Goal: Task Accomplishment & Management: Complete application form

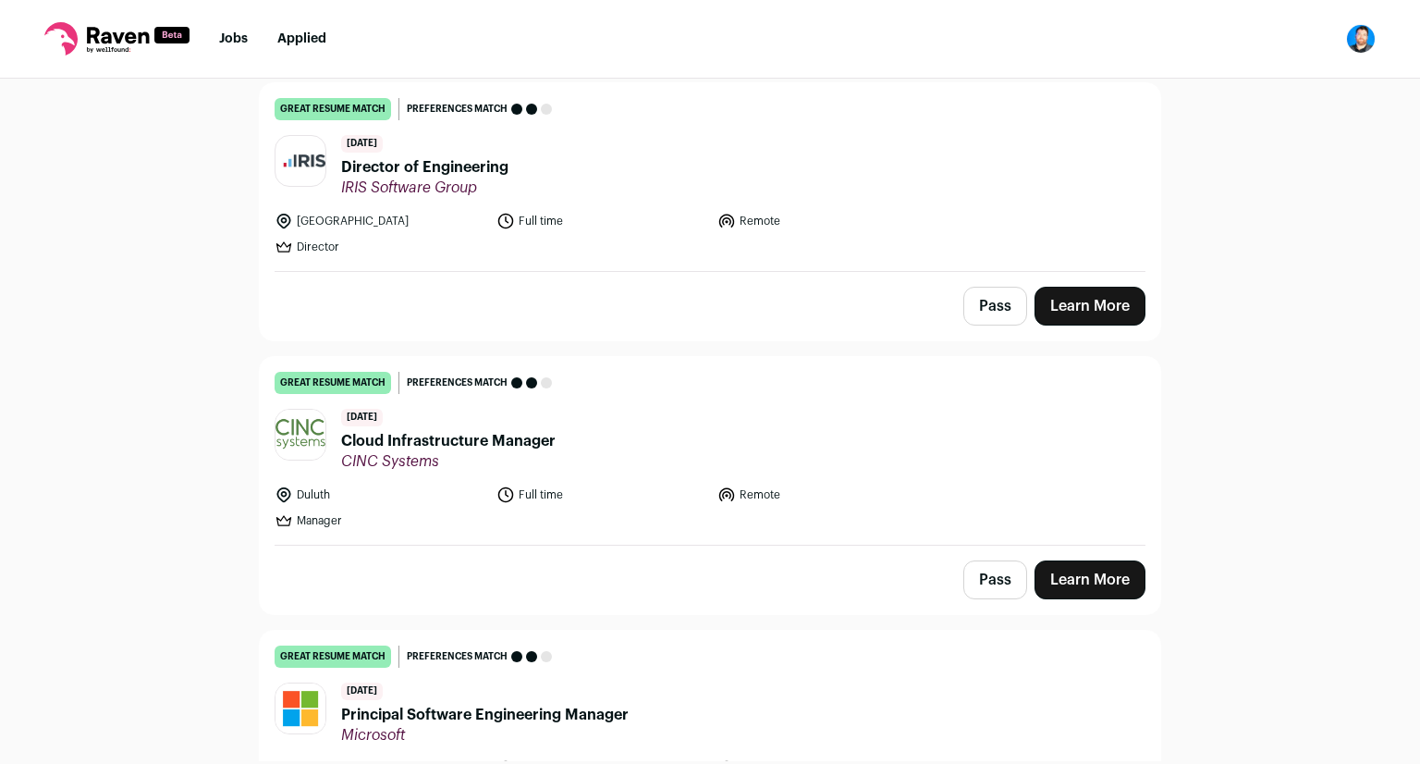
scroll to position [185, 0]
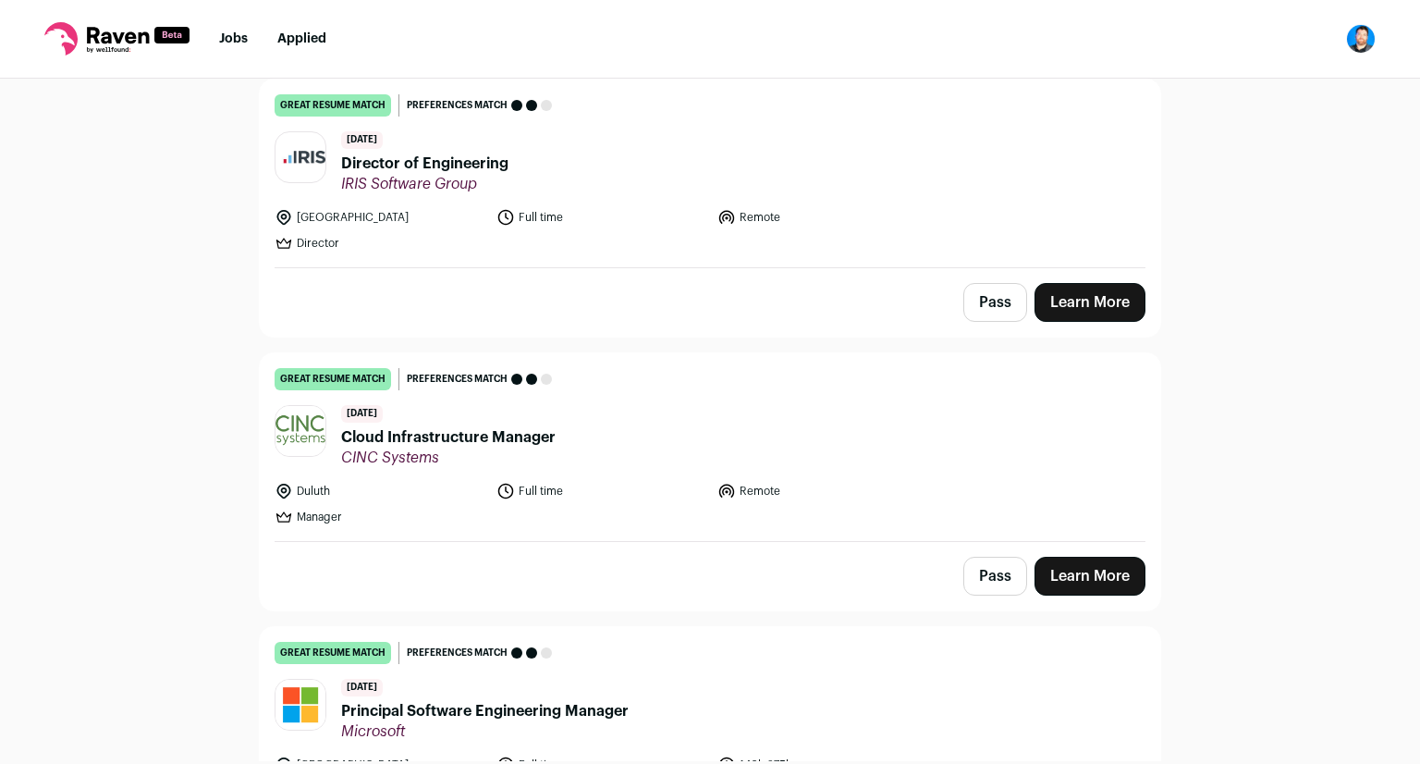
click at [564, 176] on header "3 days ago Director of Engineering IRIS Software Group" at bounding box center [710, 162] width 871 height 62
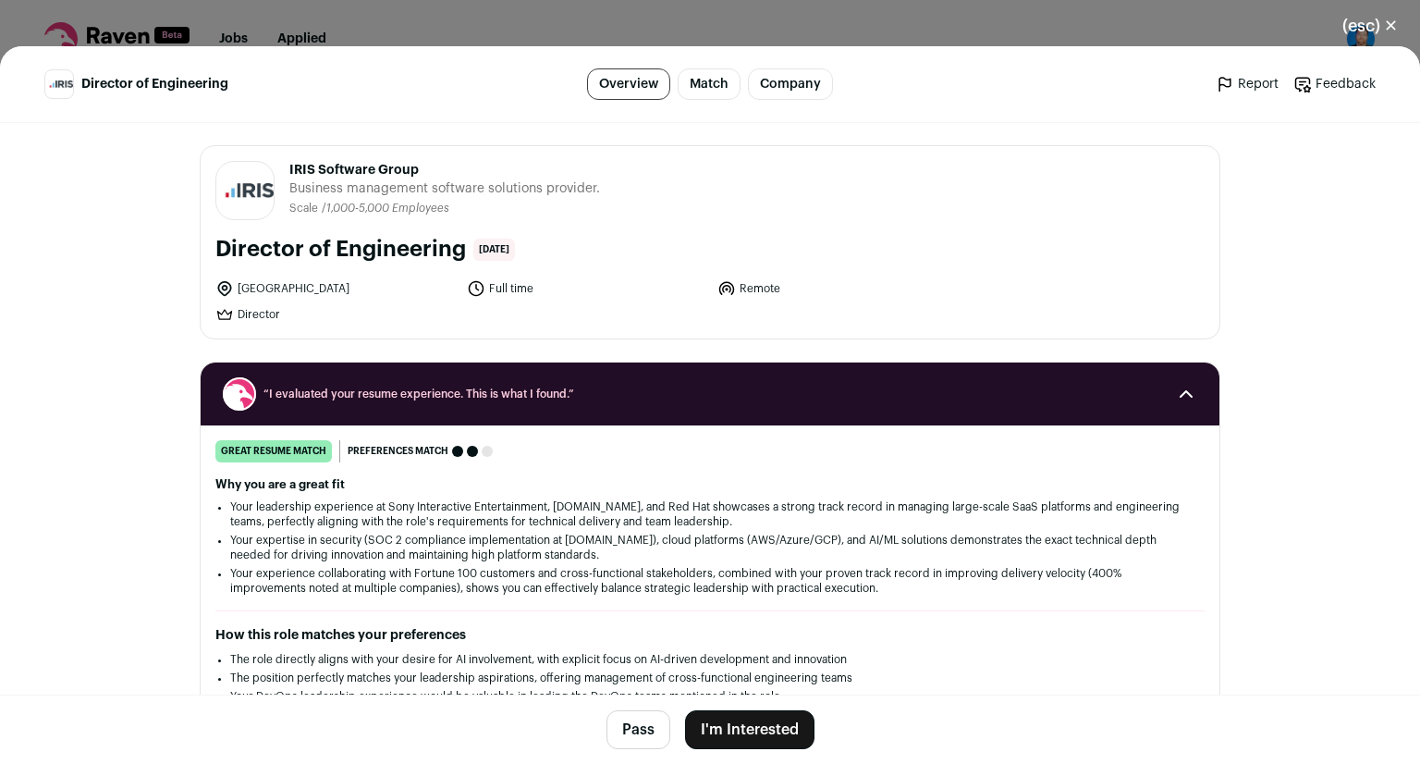
click at [836, 98] on div "Director of Engineering Overview Match Company Report Feedback Report Feedback" at bounding box center [710, 83] width 1332 height 31
click at [808, 98] on link "Company" at bounding box center [790, 83] width 85 height 31
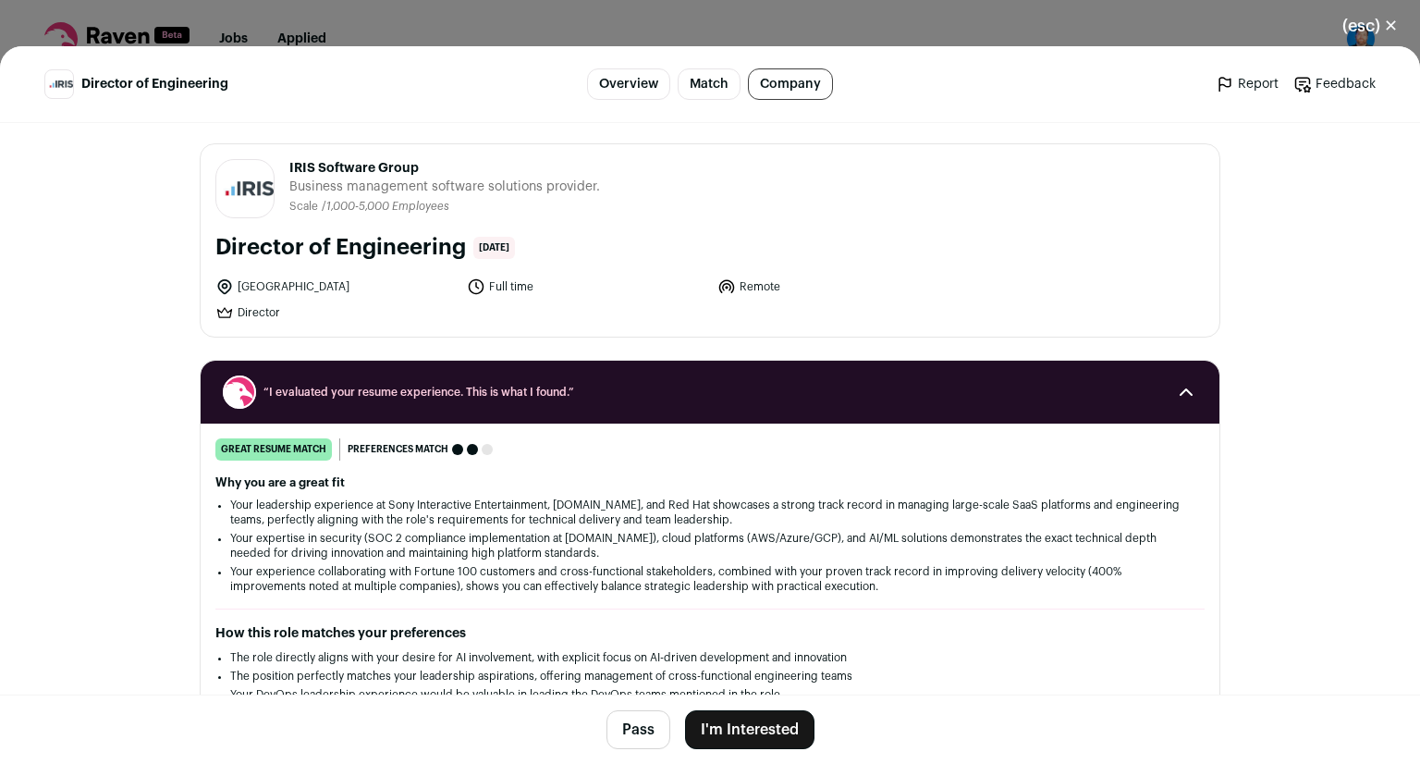
scroll to position [0, 0]
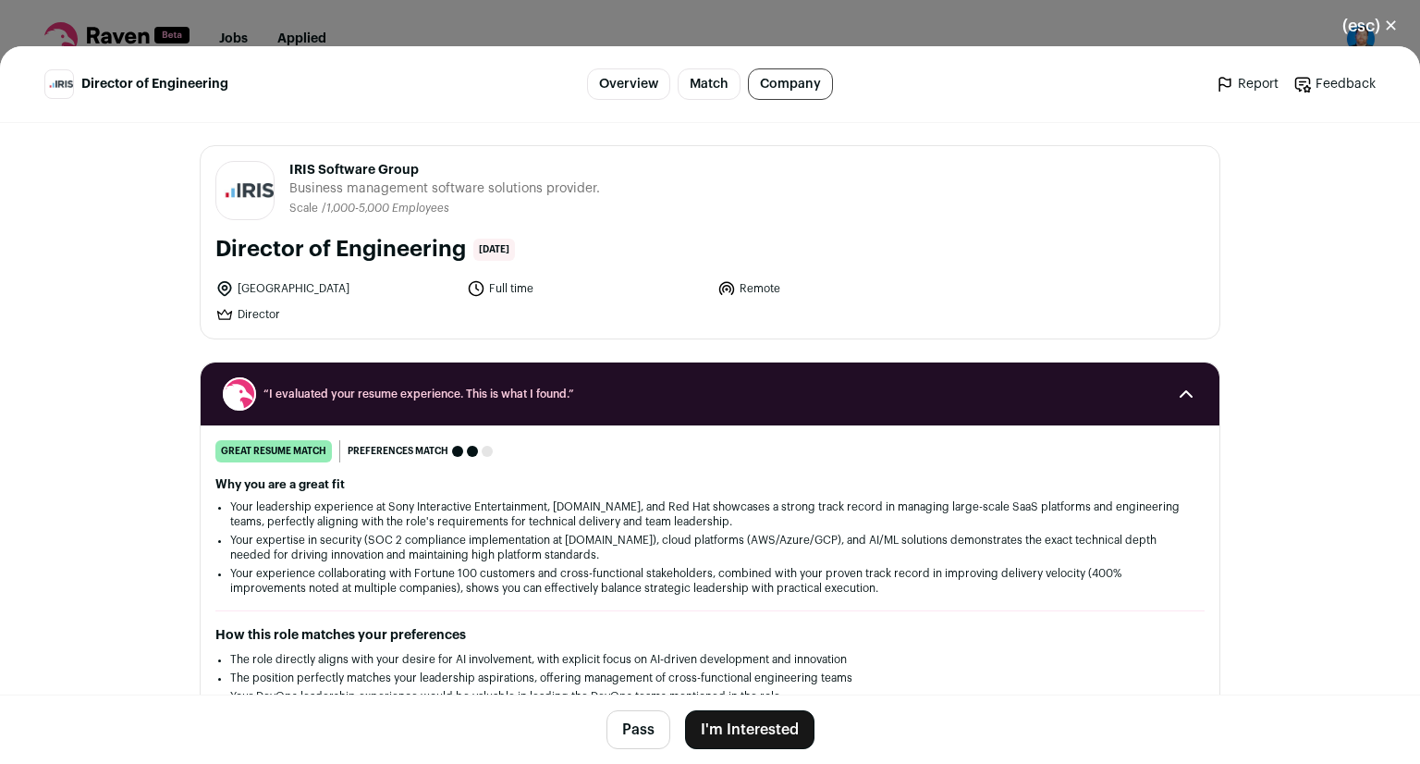
click at [632, 726] on button "Pass" at bounding box center [639, 729] width 64 height 39
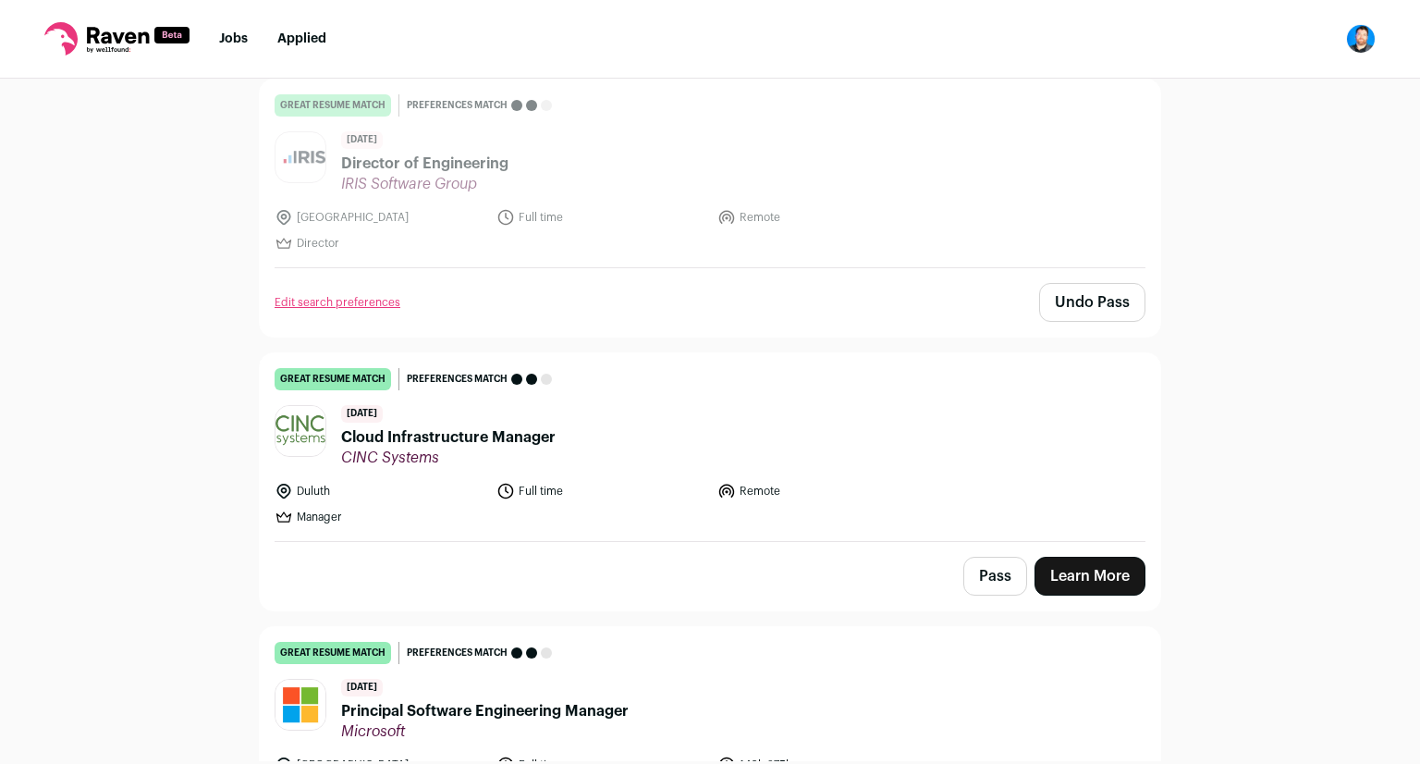
scroll to position [277, 0]
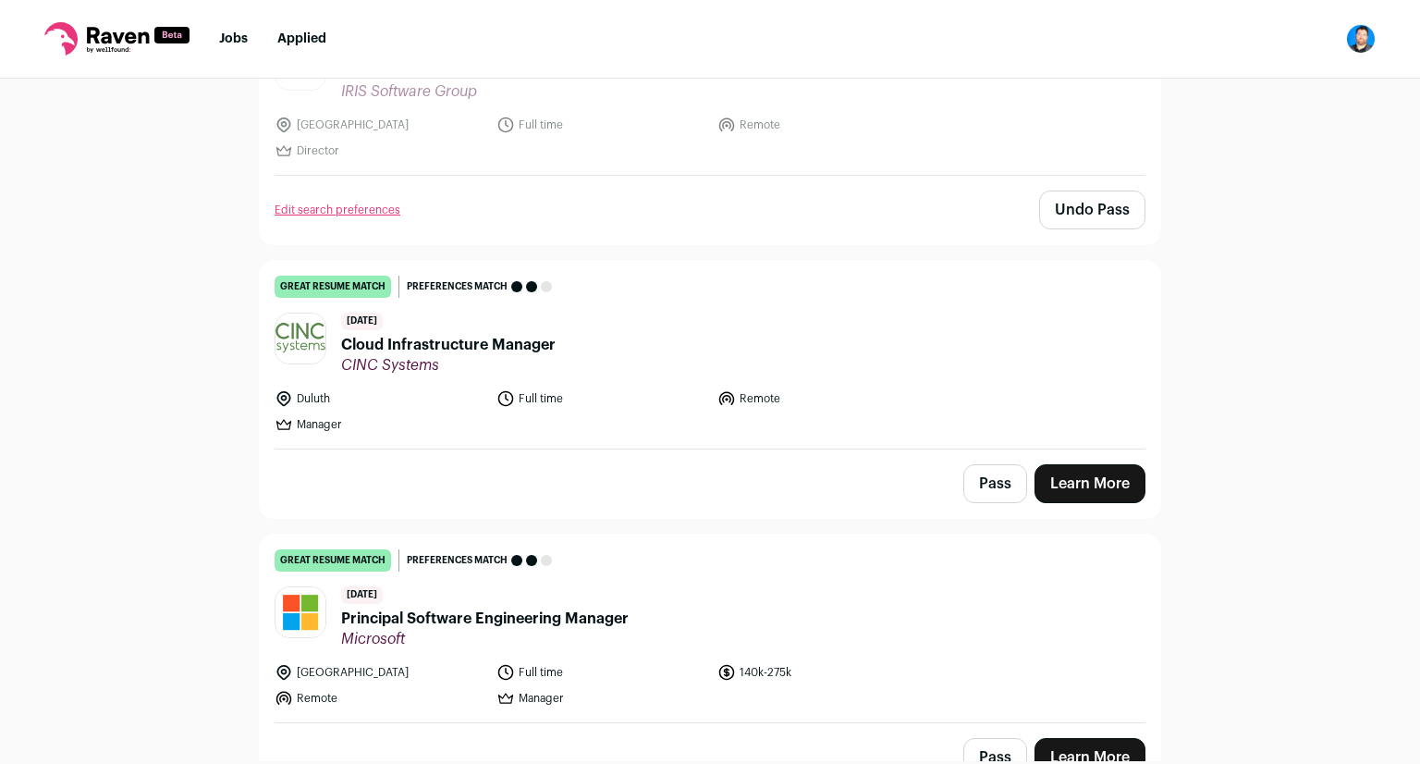
click at [579, 332] on header "4 days ago Cloud Infrastructure Manager CINC Systems" at bounding box center [710, 344] width 871 height 62
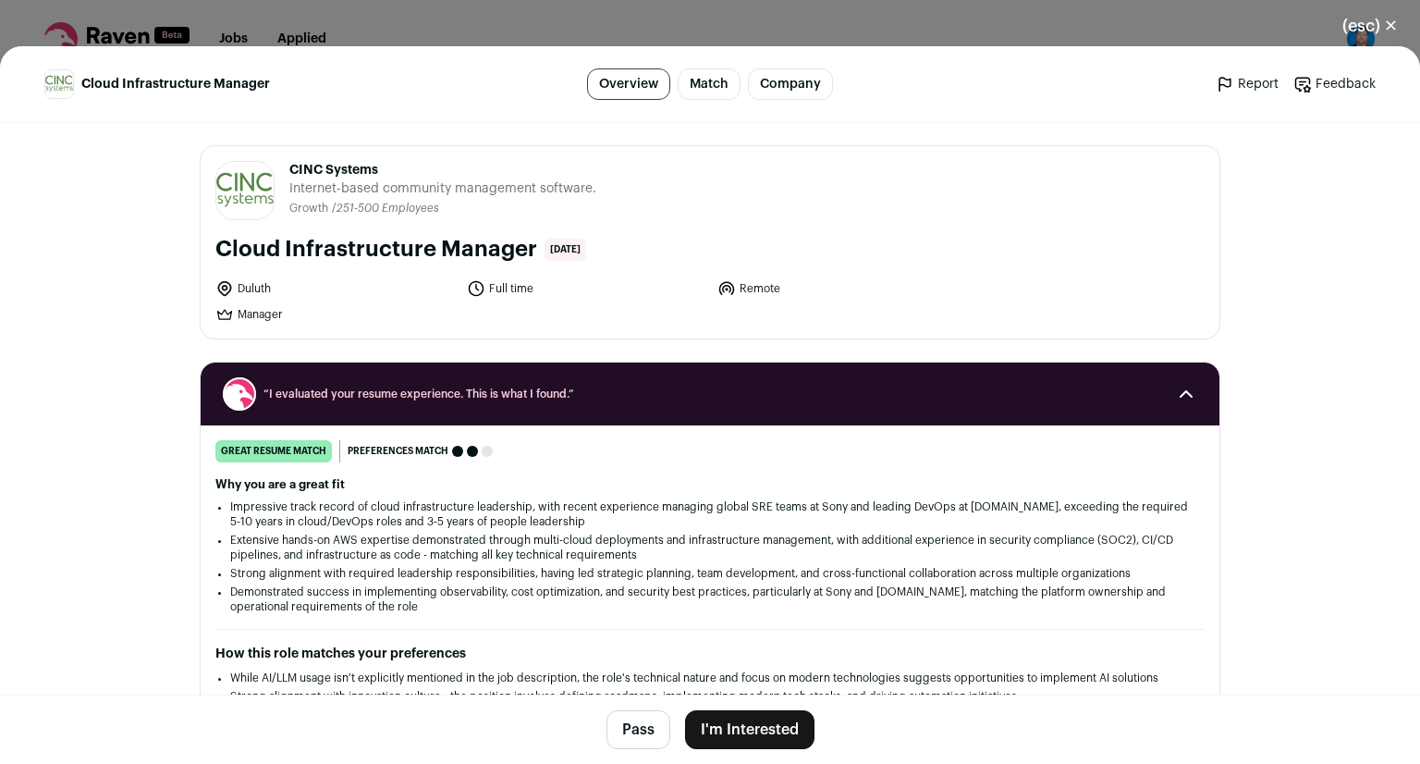
click at [758, 83] on link "Company" at bounding box center [790, 83] width 85 height 31
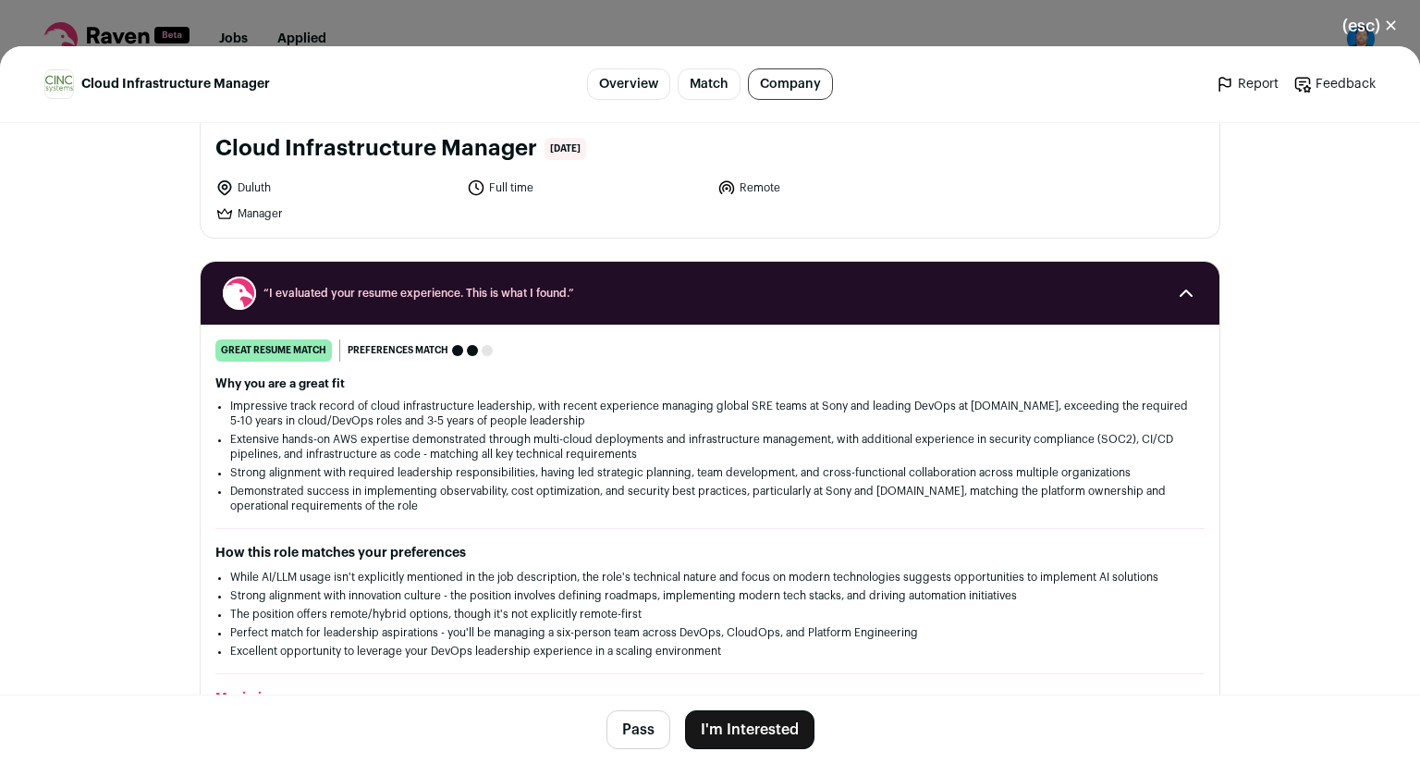
scroll to position [0, 0]
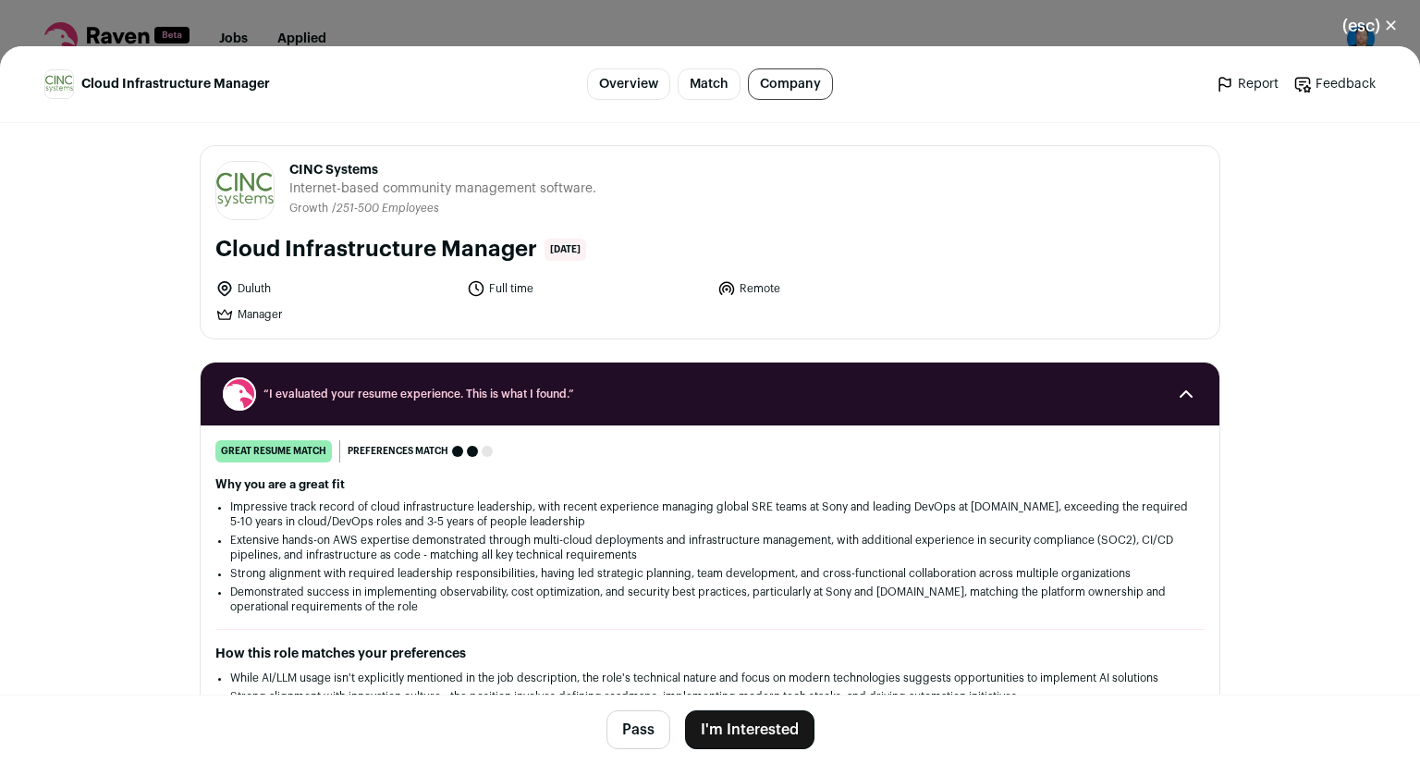
click at [638, 744] on button "Pass" at bounding box center [639, 729] width 64 height 39
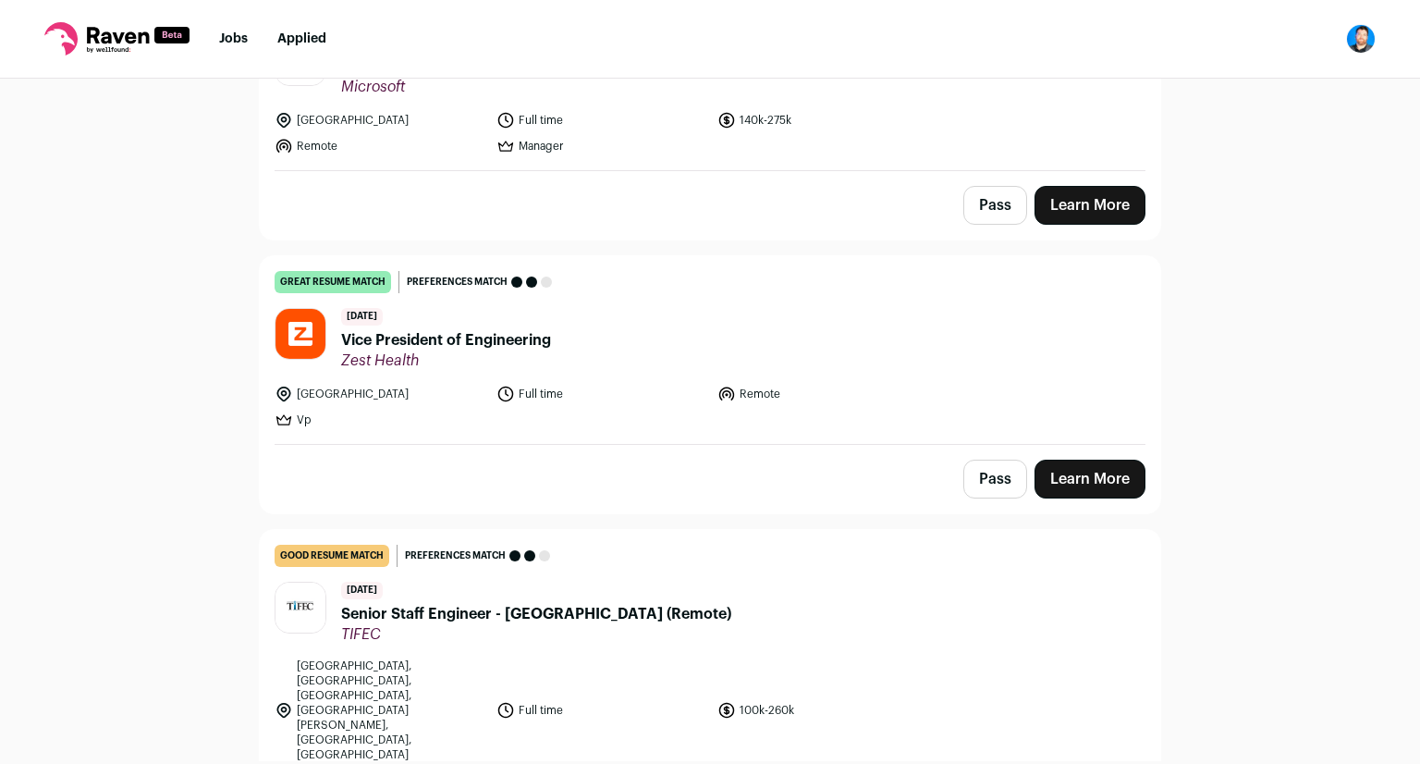
scroll to position [832, 0]
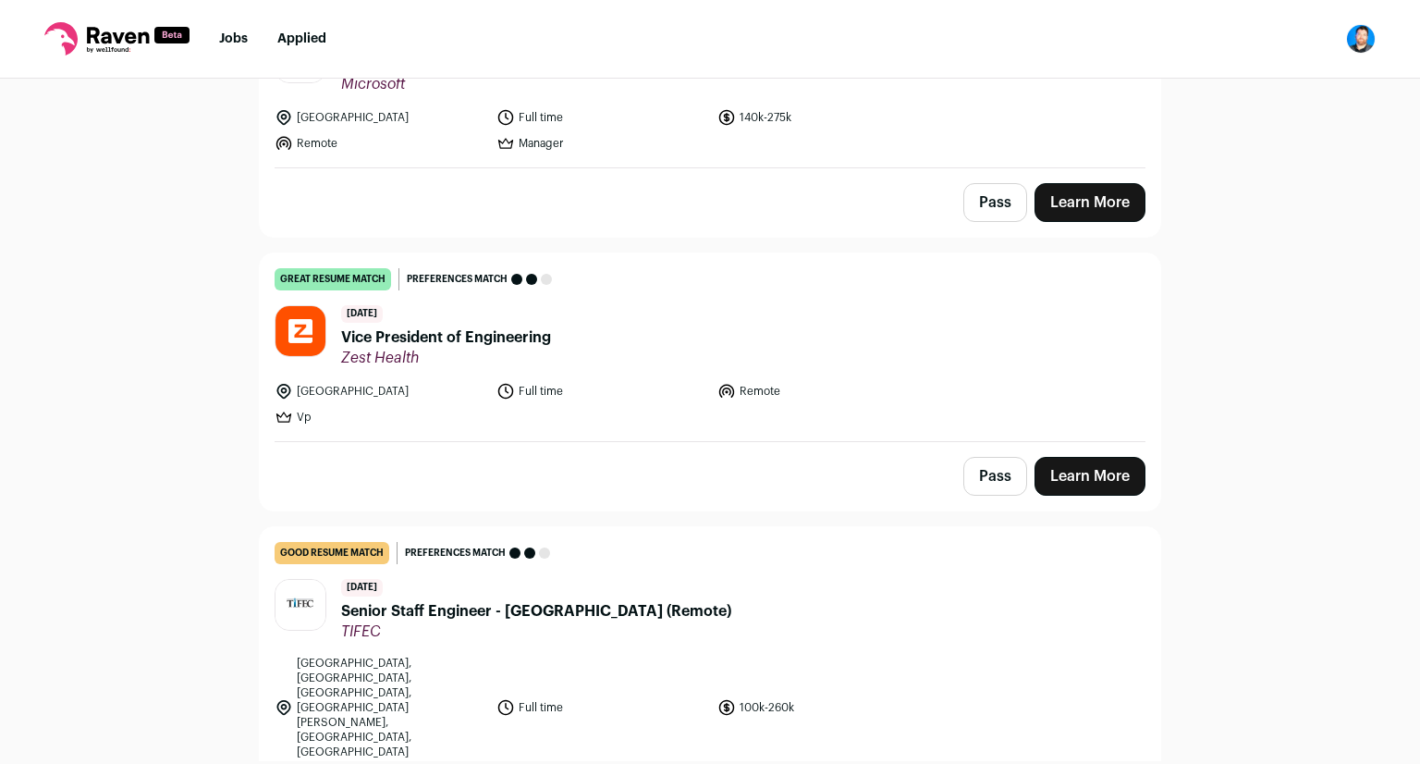
click at [636, 393] on li "Full time" at bounding box center [602, 391] width 211 height 18
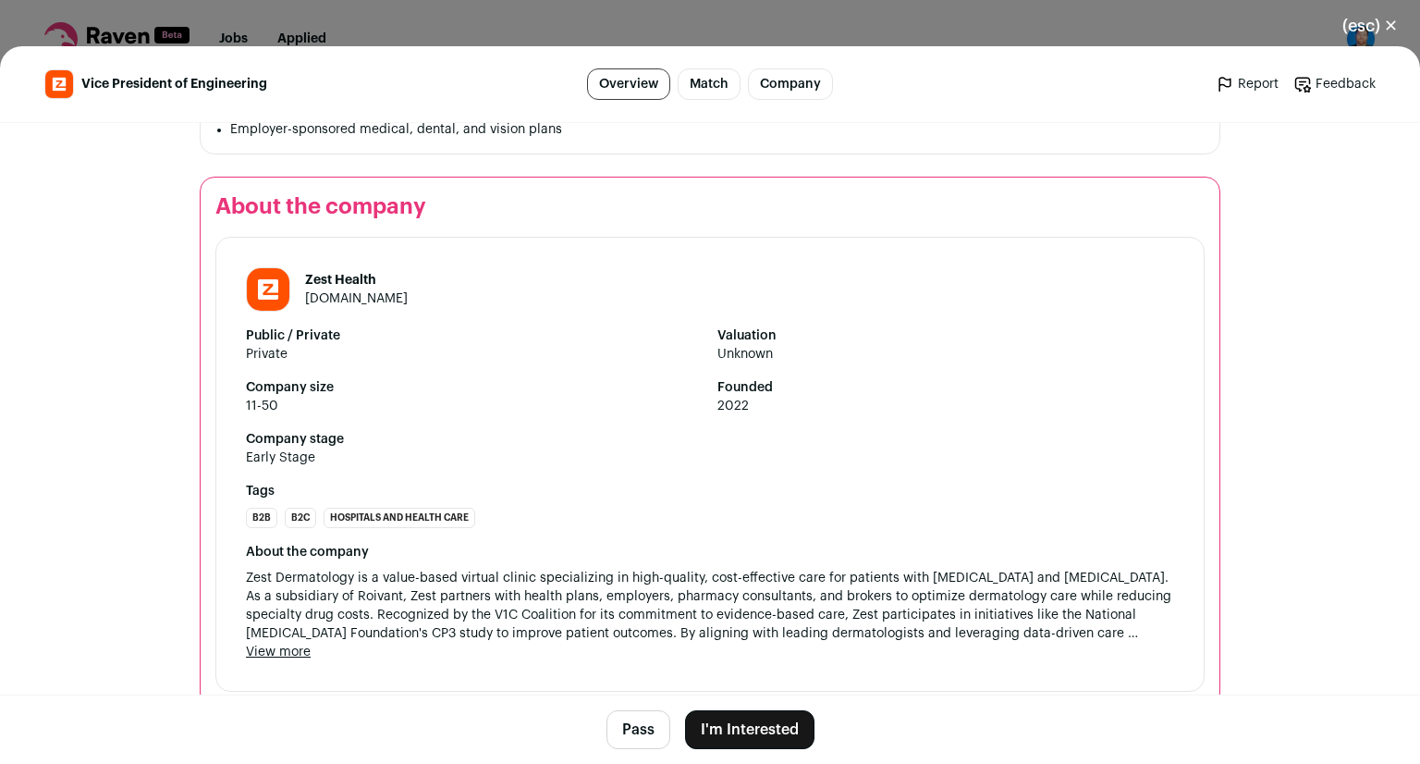
scroll to position [2101, 0]
click at [640, 725] on button "Pass" at bounding box center [639, 729] width 64 height 39
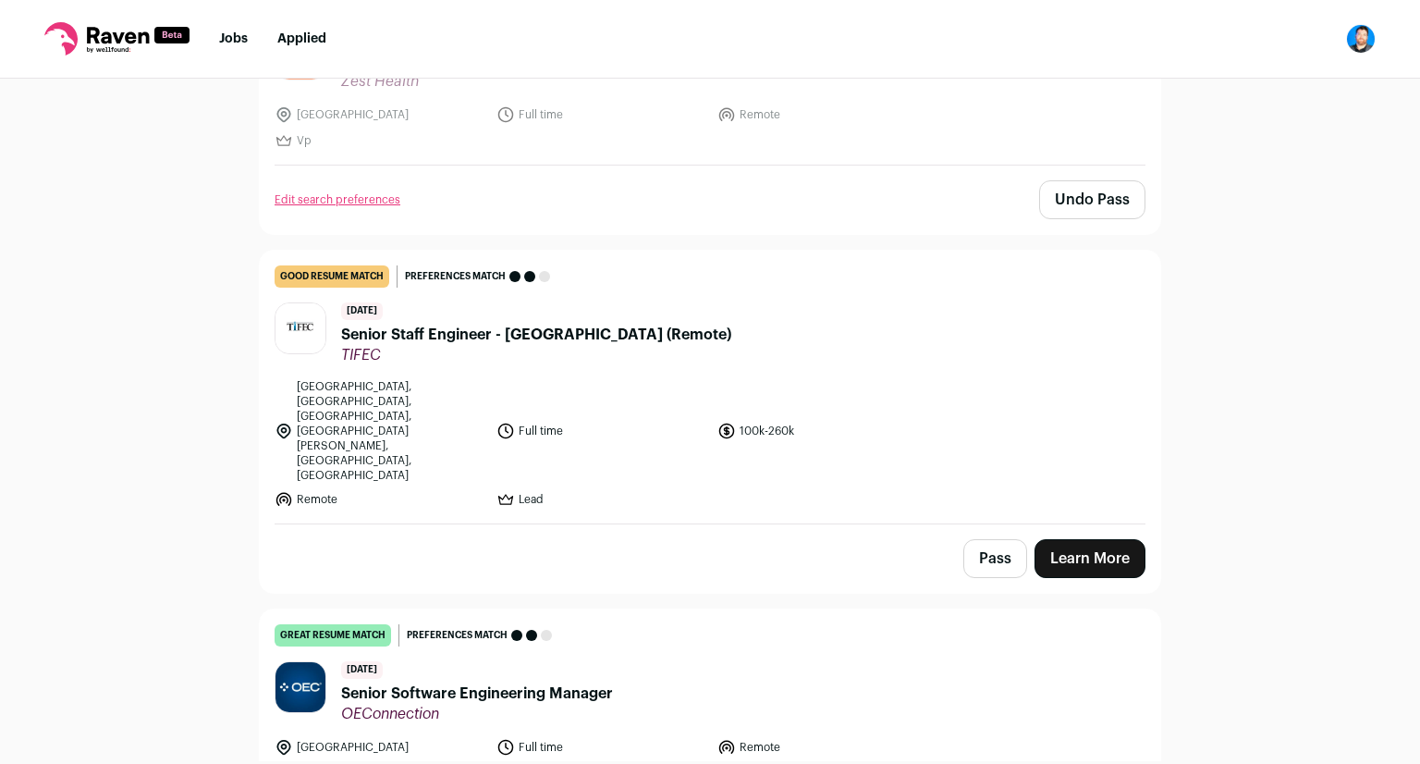
scroll to position [1110, 0]
click at [976, 538] on button "Pass" at bounding box center [996, 557] width 64 height 39
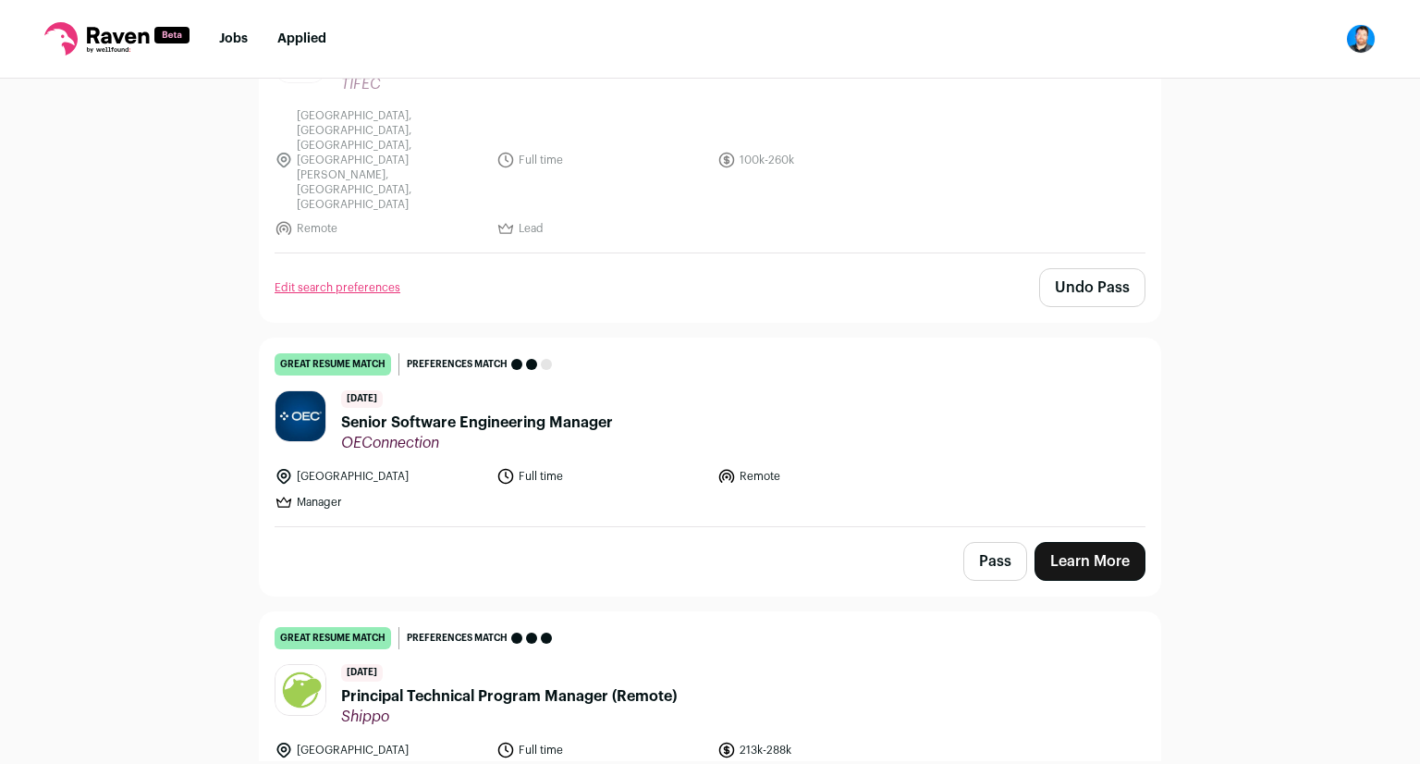
scroll to position [1387, 0]
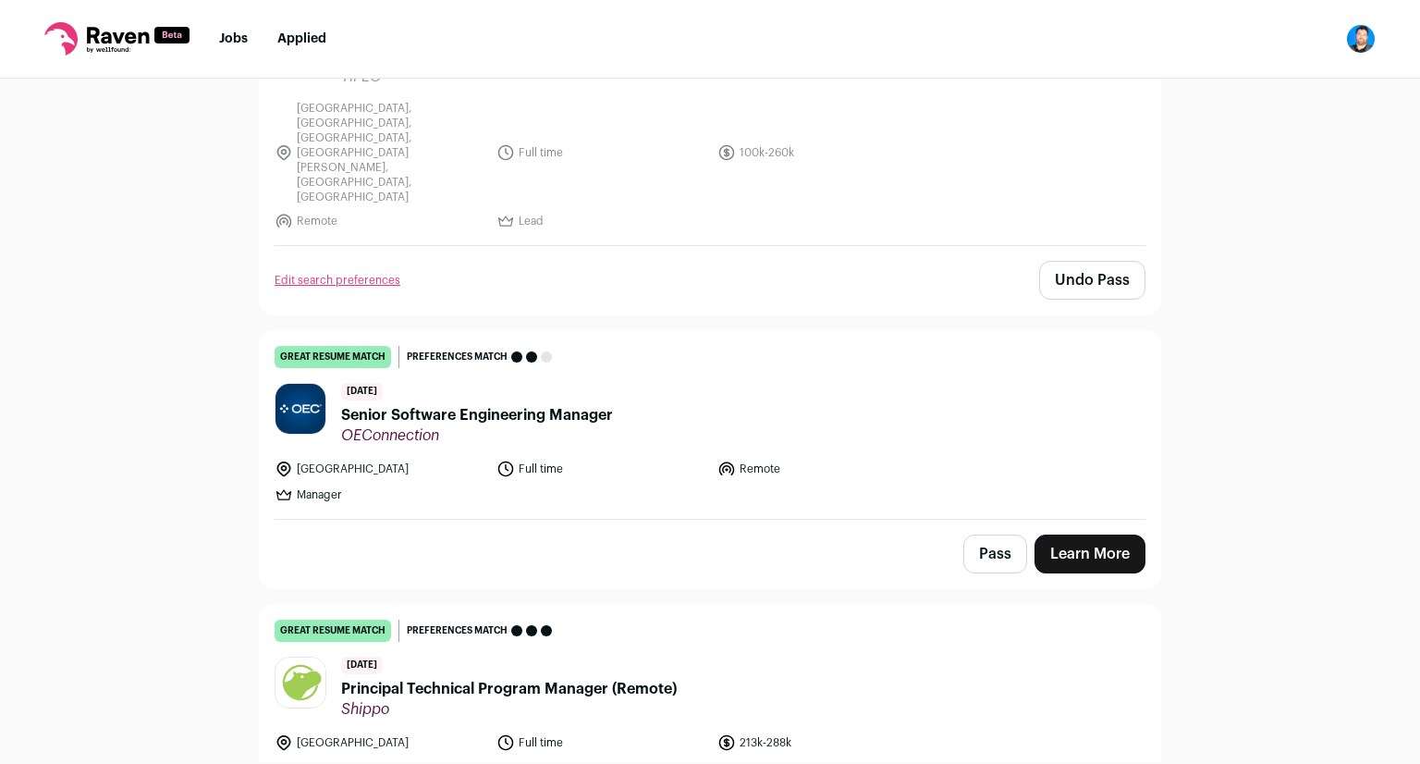
click at [692, 383] on header "5 days ago Senior Software Engineering Manager OEConnection" at bounding box center [710, 414] width 871 height 62
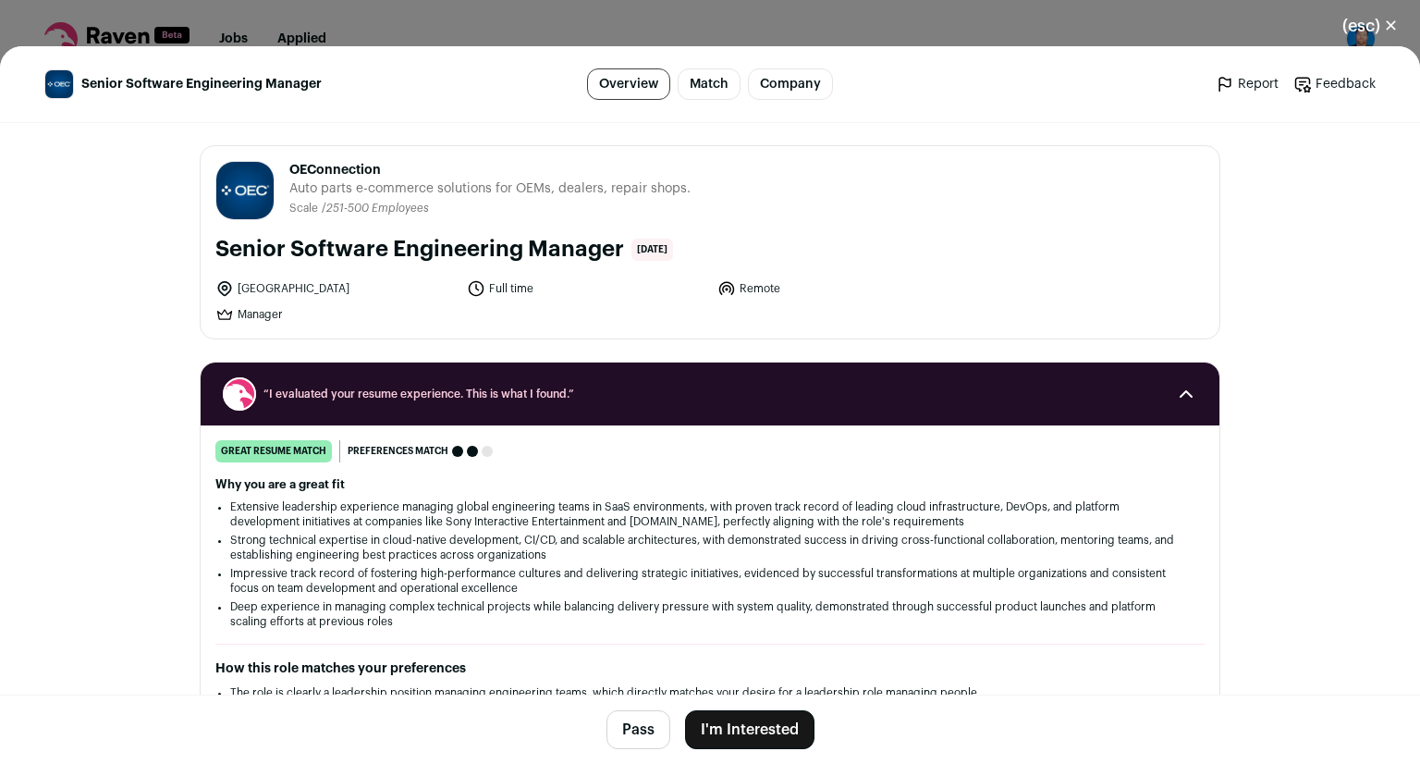
click at [782, 91] on link "Company" at bounding box center [790, 83] width 85 height 31
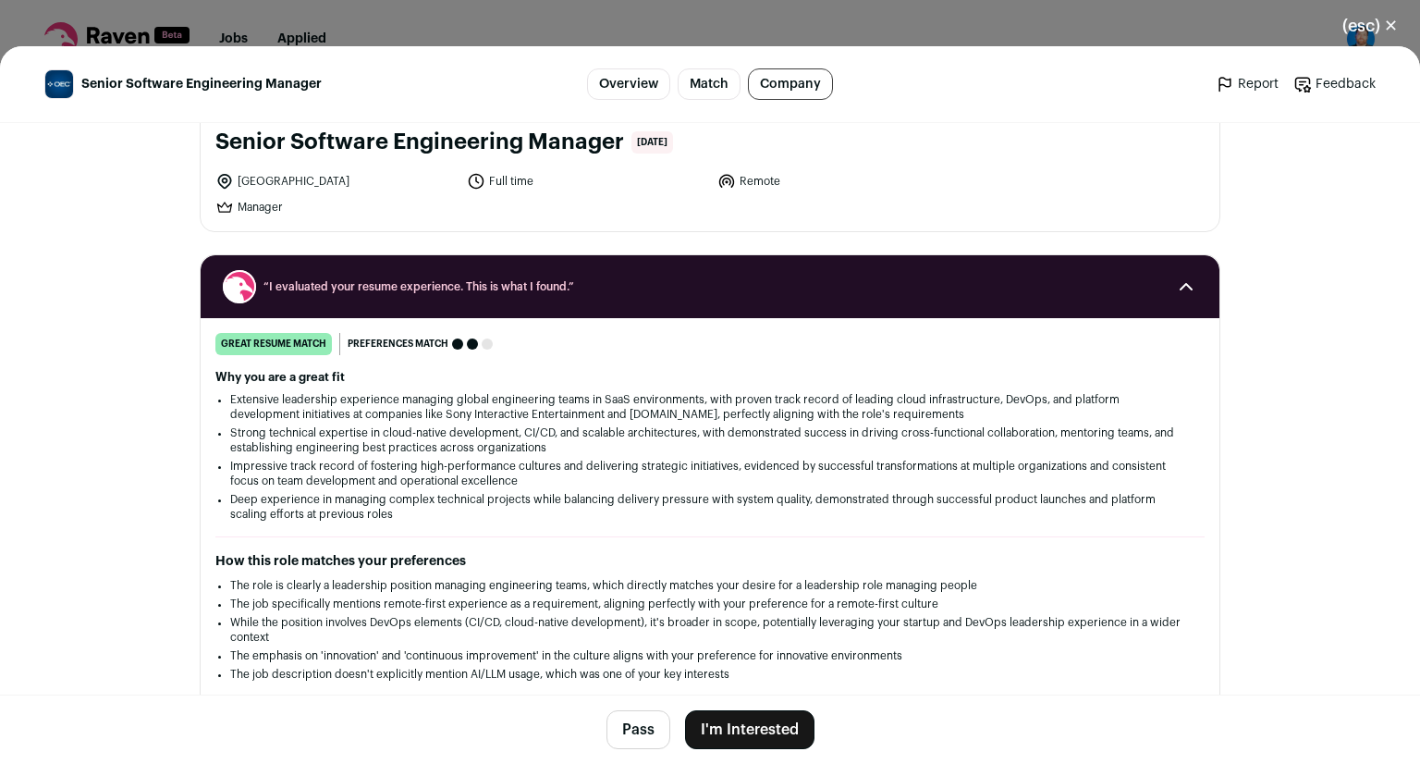
scroll to position [0, 0]
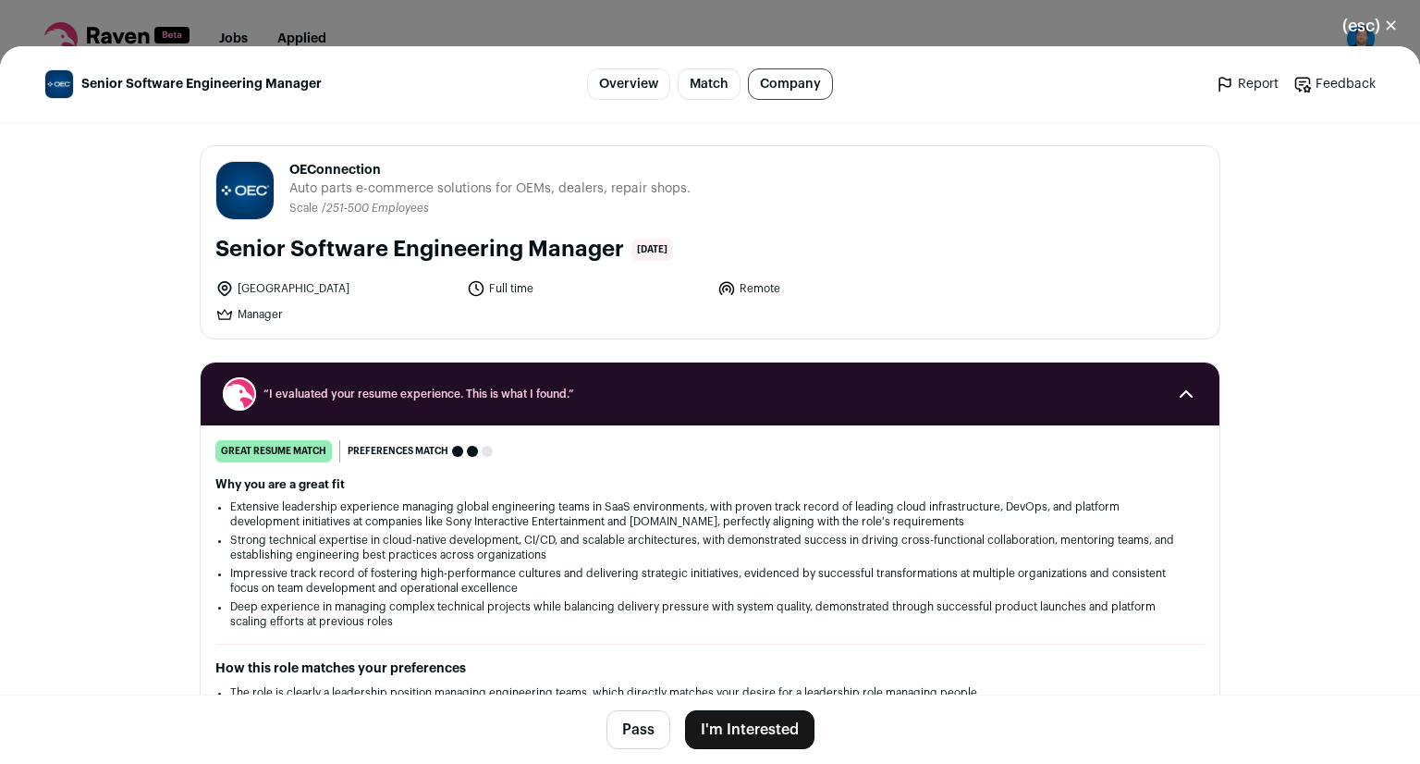
click at [618, 726] on button "Pass" at bounding box center [639, 729] width 64 height 39
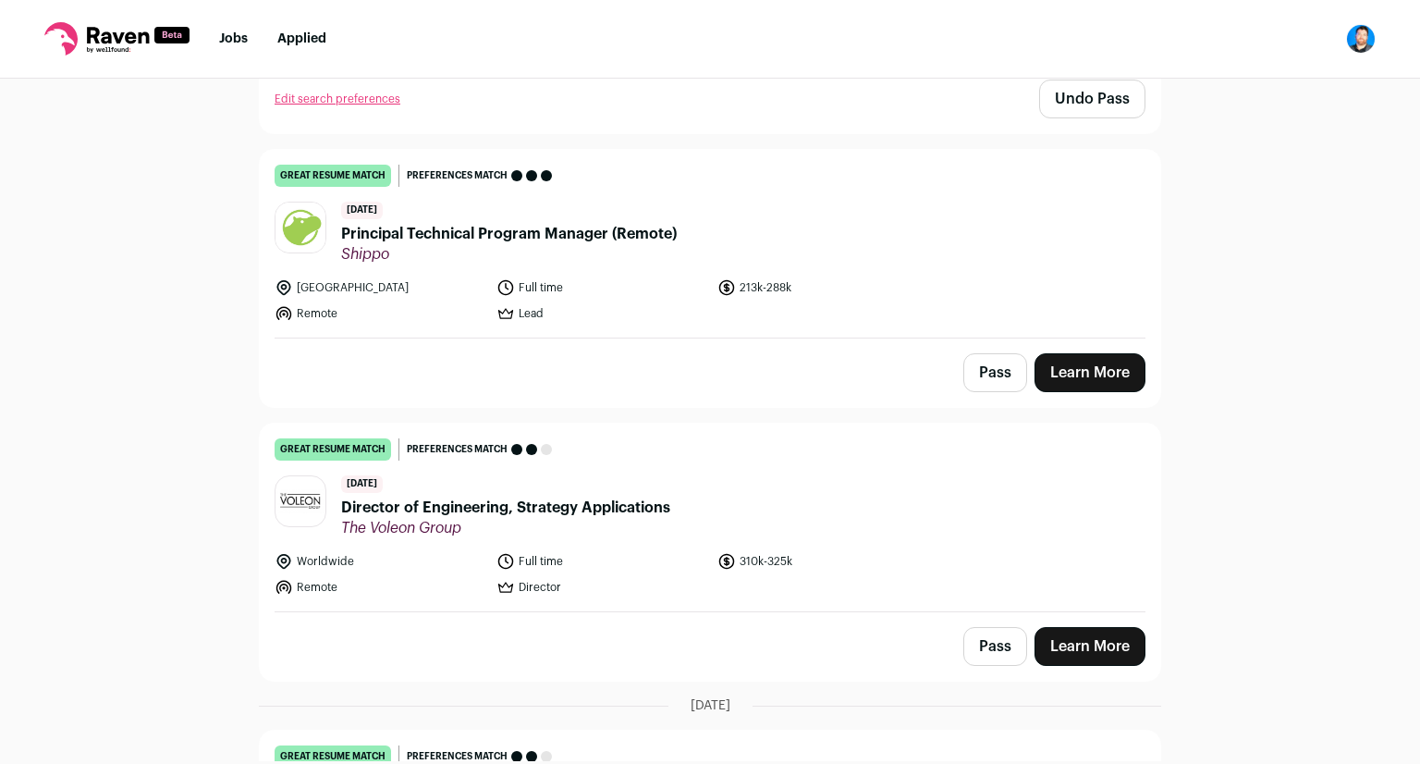
scroll to position [1849, 0]
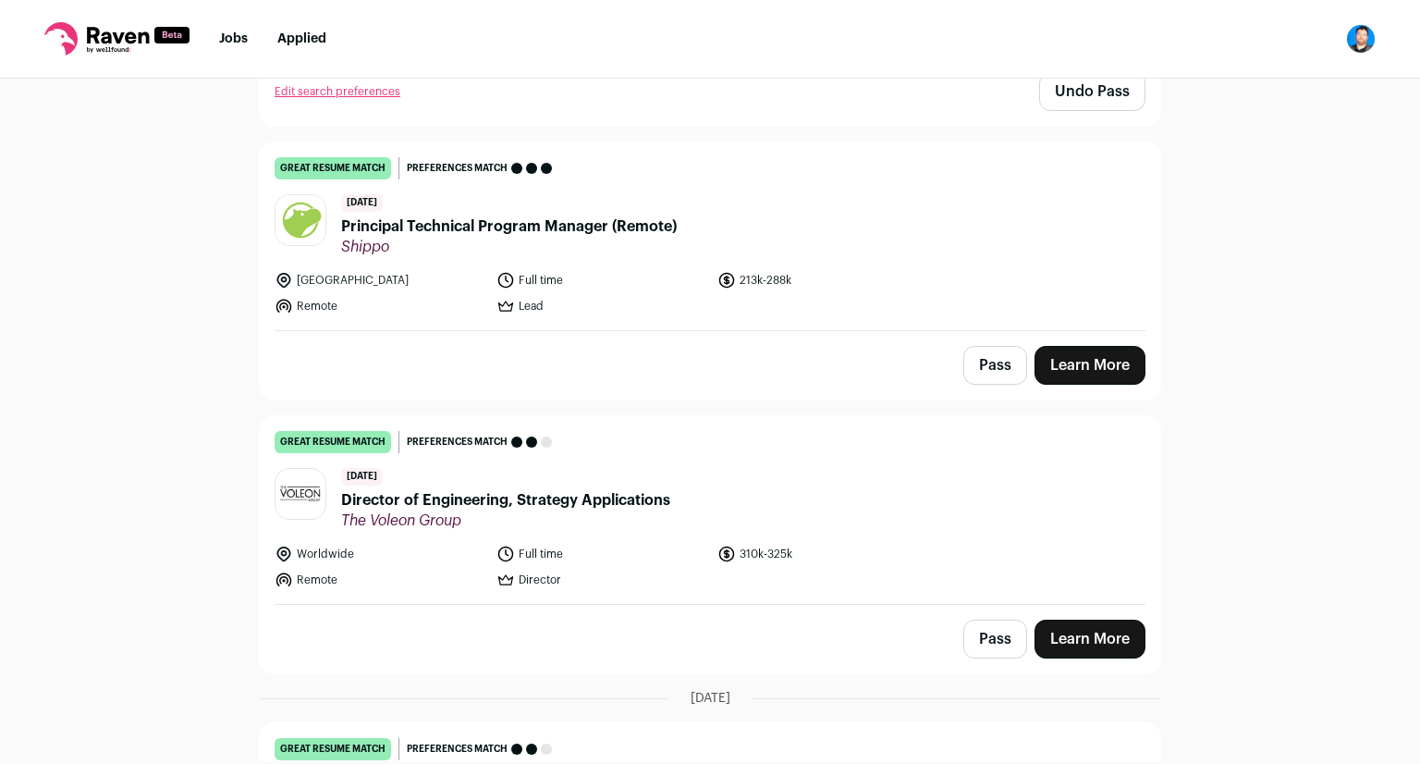
click at [591, 489] on span "Director of Engineering, Strategy Applications" at bounding box center [505, 500] width 329 height 22
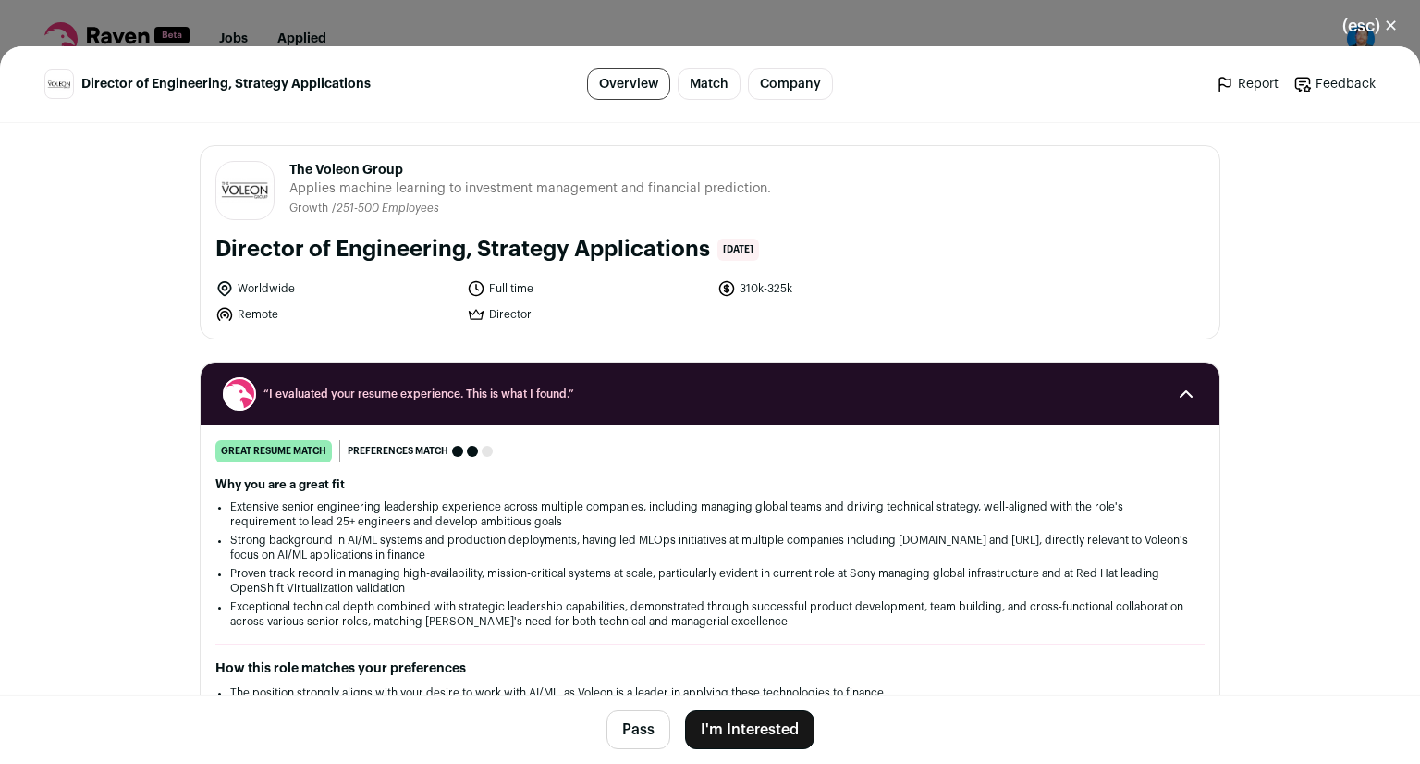
click at [761, 89] on link "Company" at bounding box center [790, 83] width 85 height 31
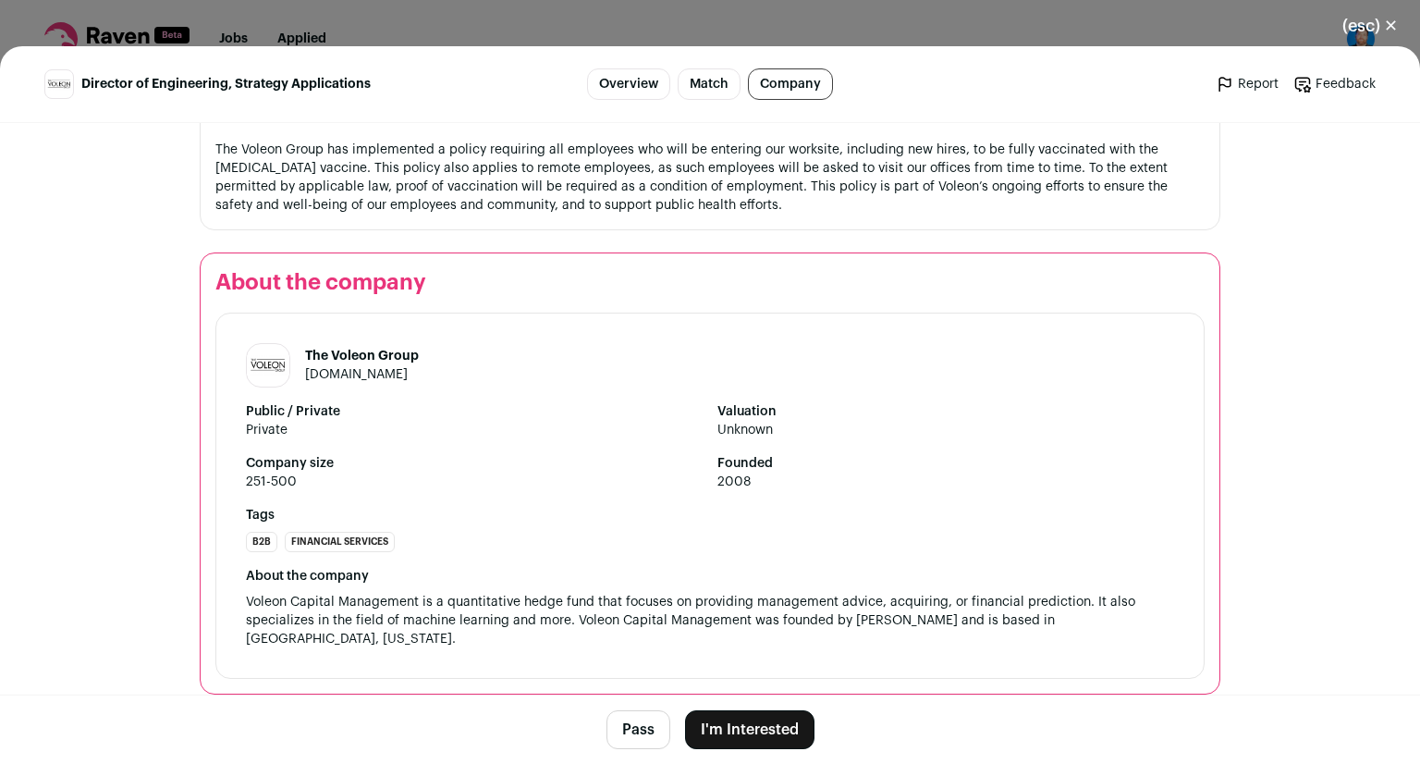
scroll to position [2184, 0]
click at [348, 375] on link "voleon.com" at bounding box center [356, 374] width 103 height 13
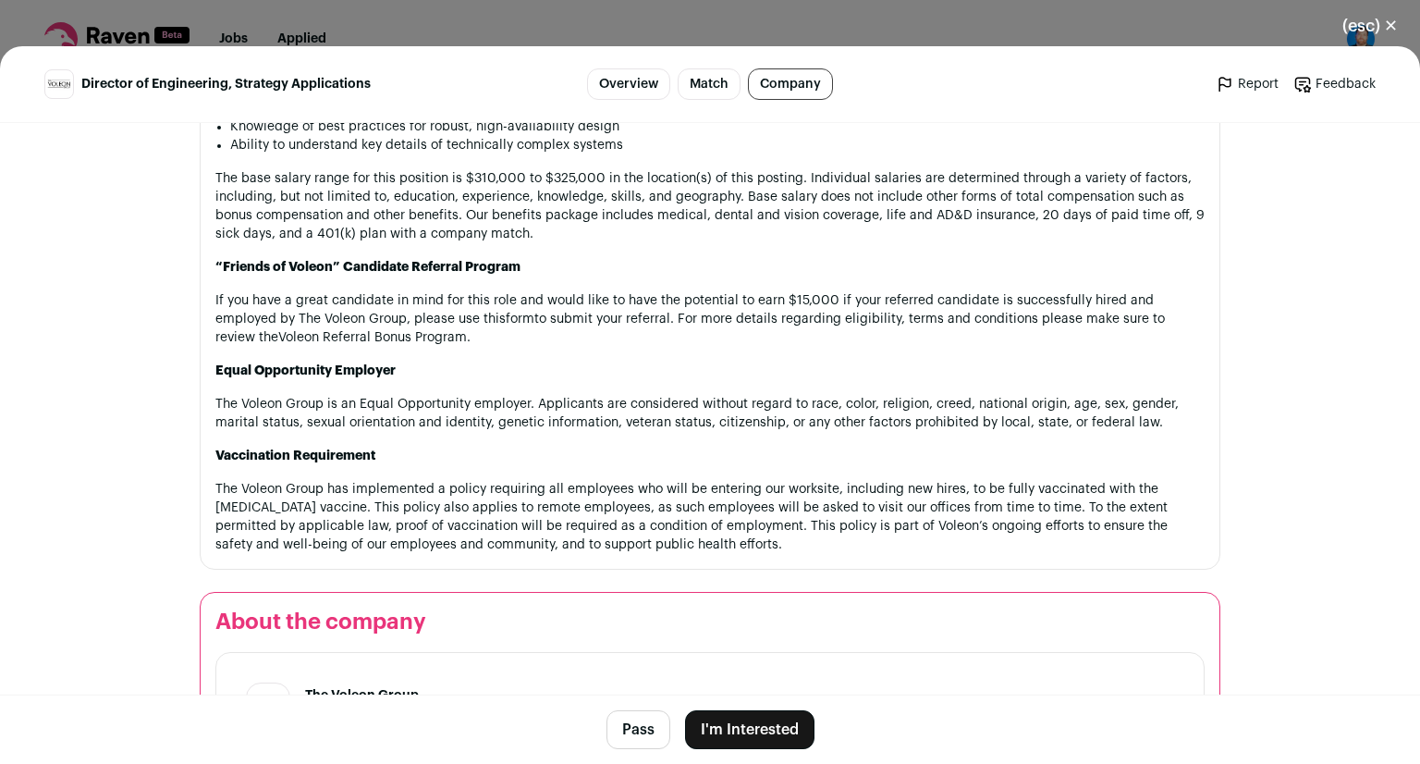
scroll to position [1849, 0]
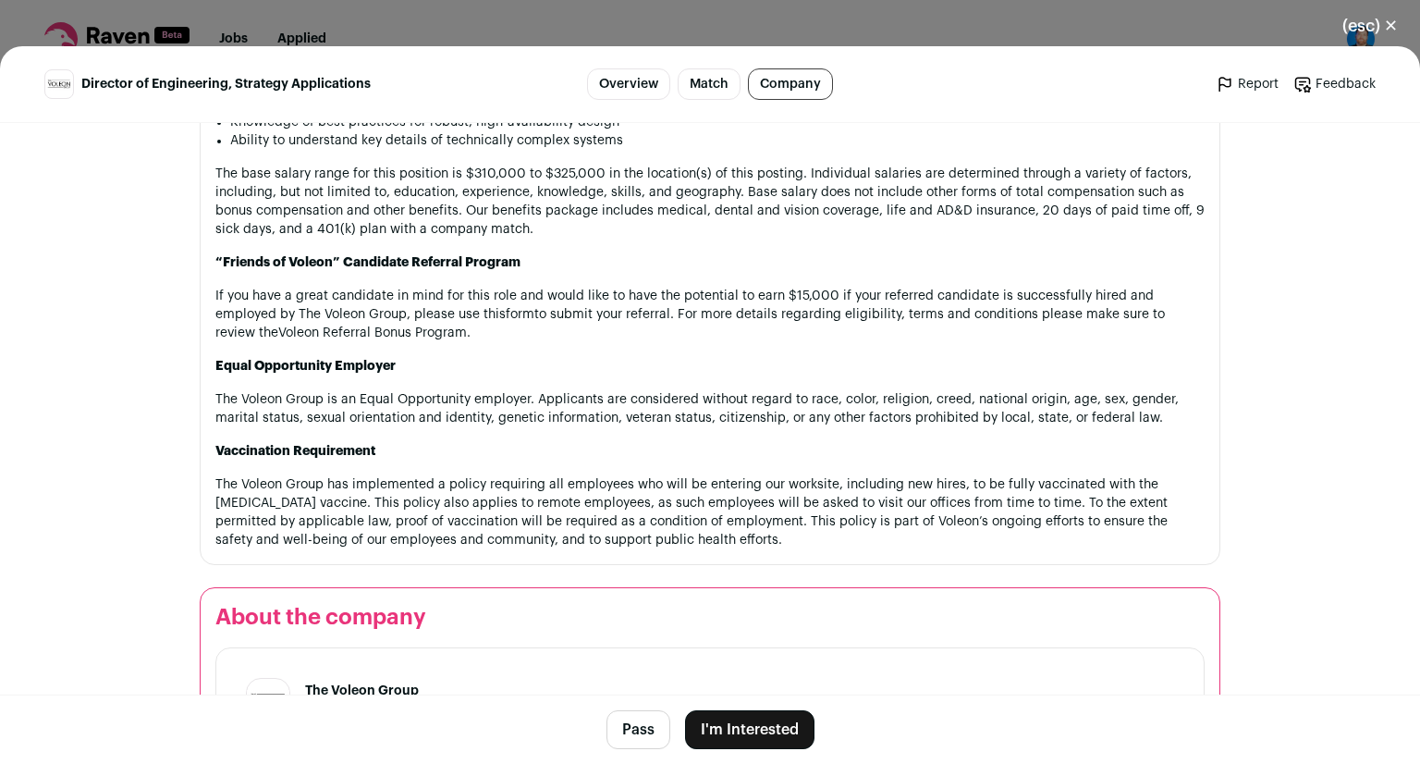
click at [718, 728] on button "I'm Interested" at bounding box center [749, 729] width 129 height 39
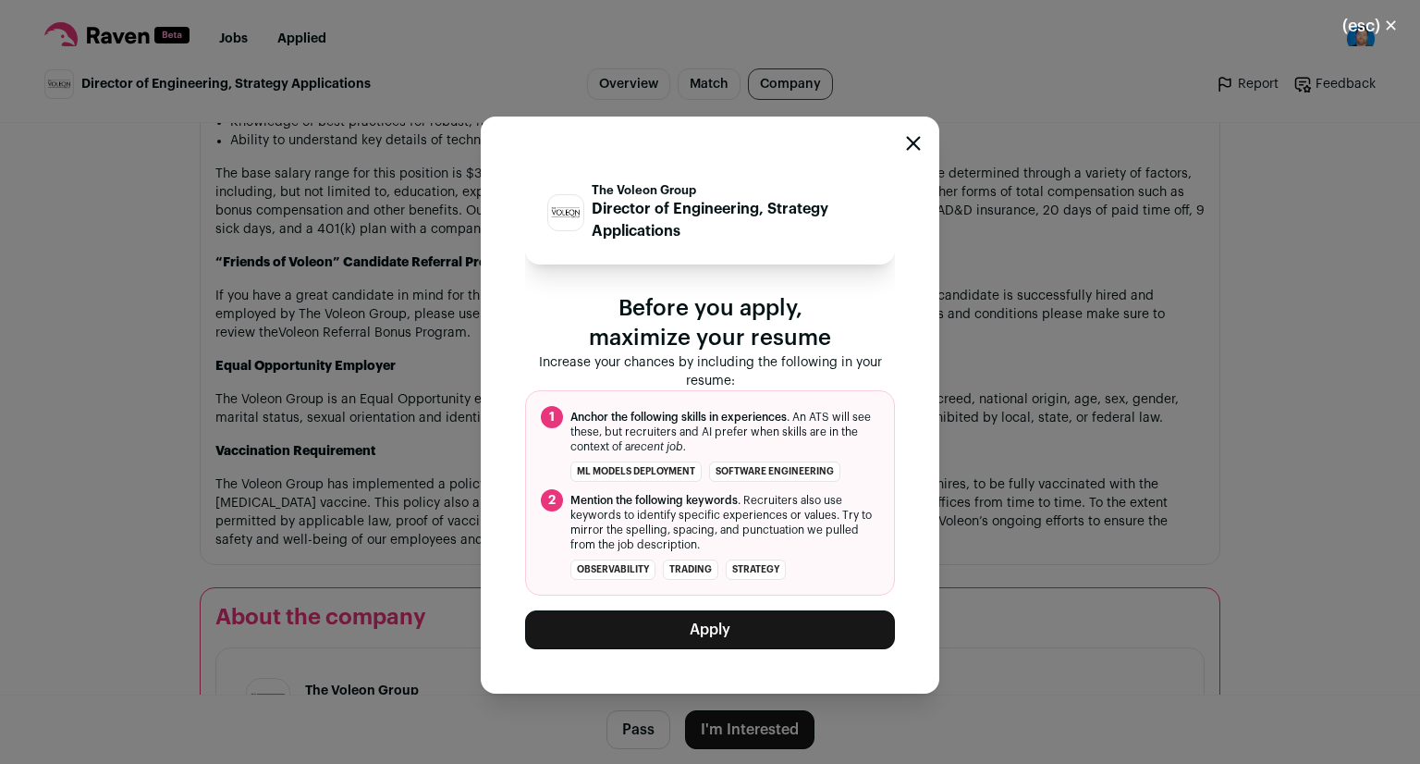
click at [704, 633] on button "Apply" at bounding box center [710, 629] width 370 height 39
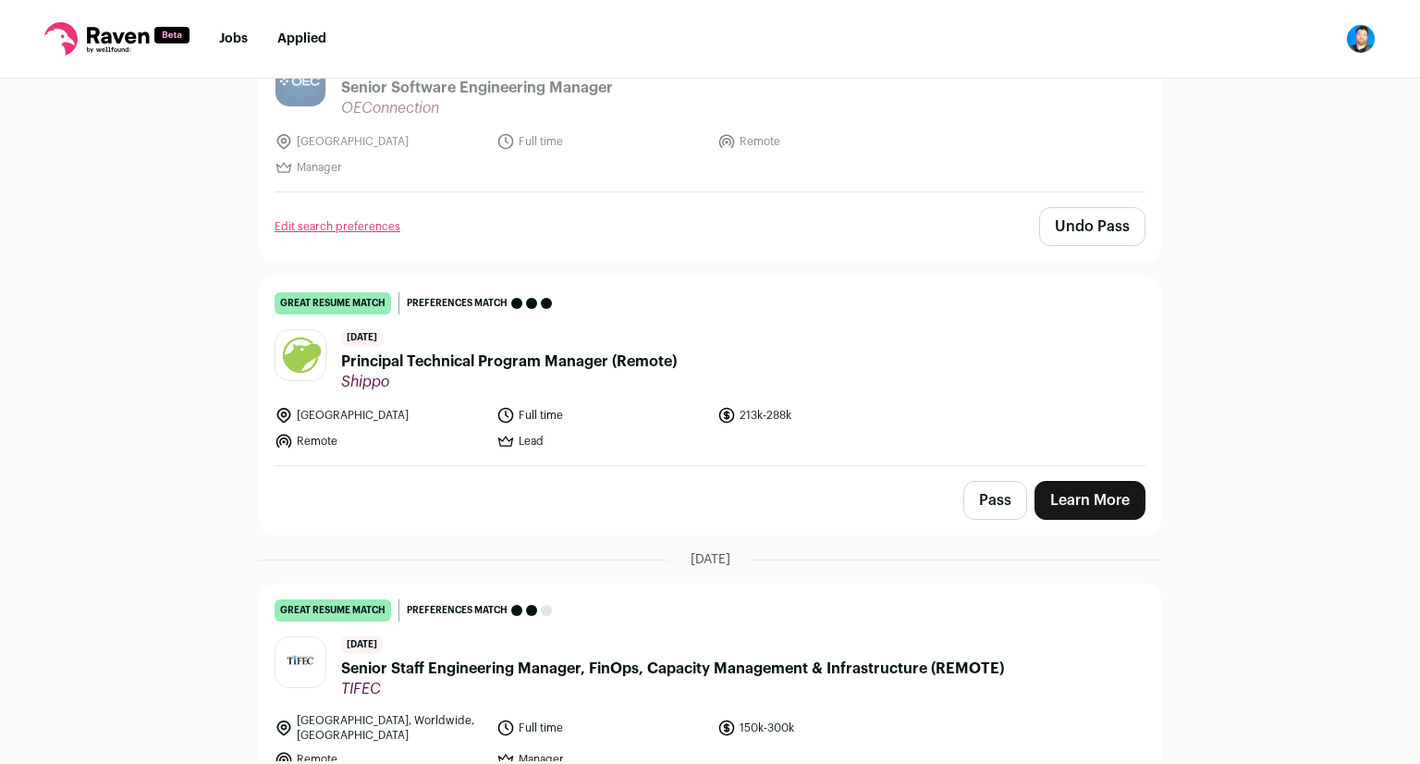
scroll to position [1572, 0]
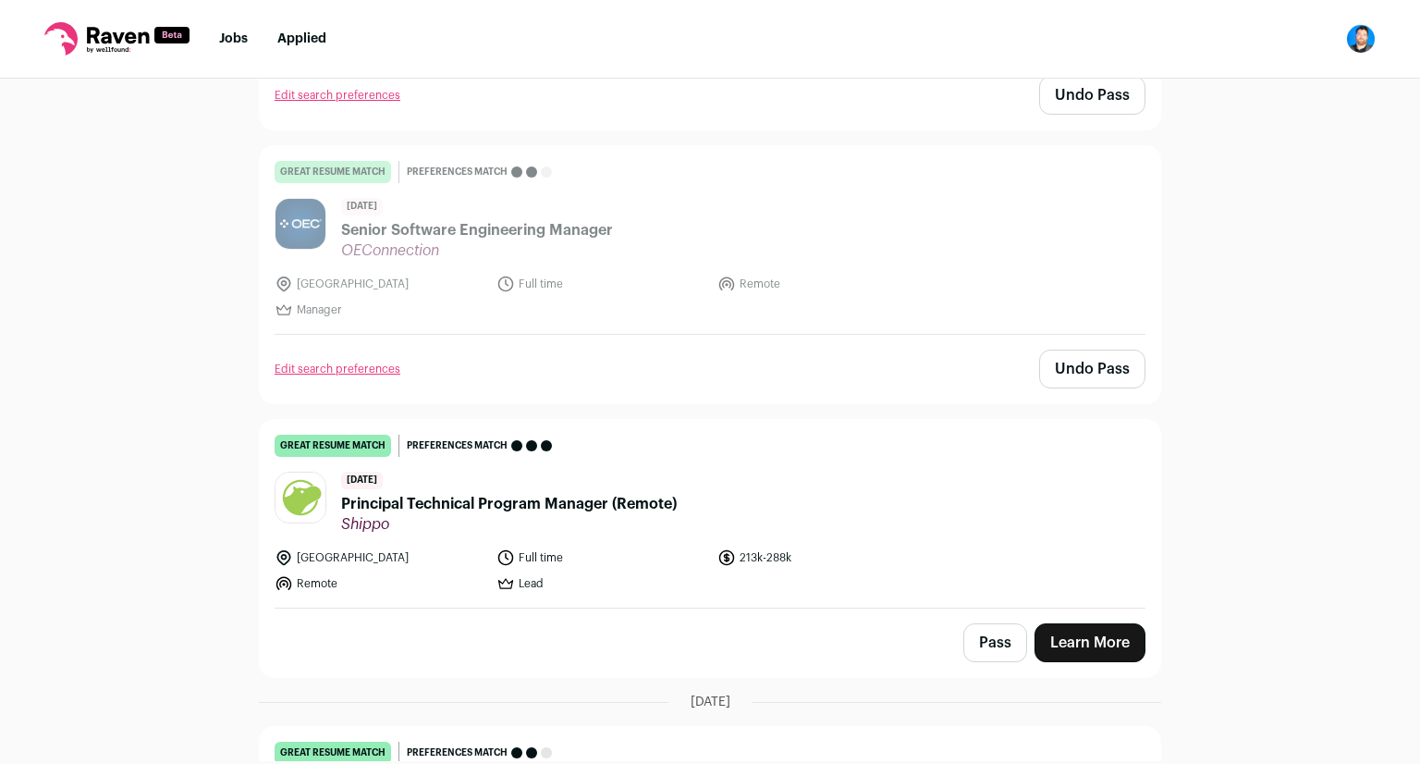
click at [588, 472] on div "6 days ago Principal Technical Program Manager (Remote) Shippo" at bounding box center [509, 503] width 336 height 62
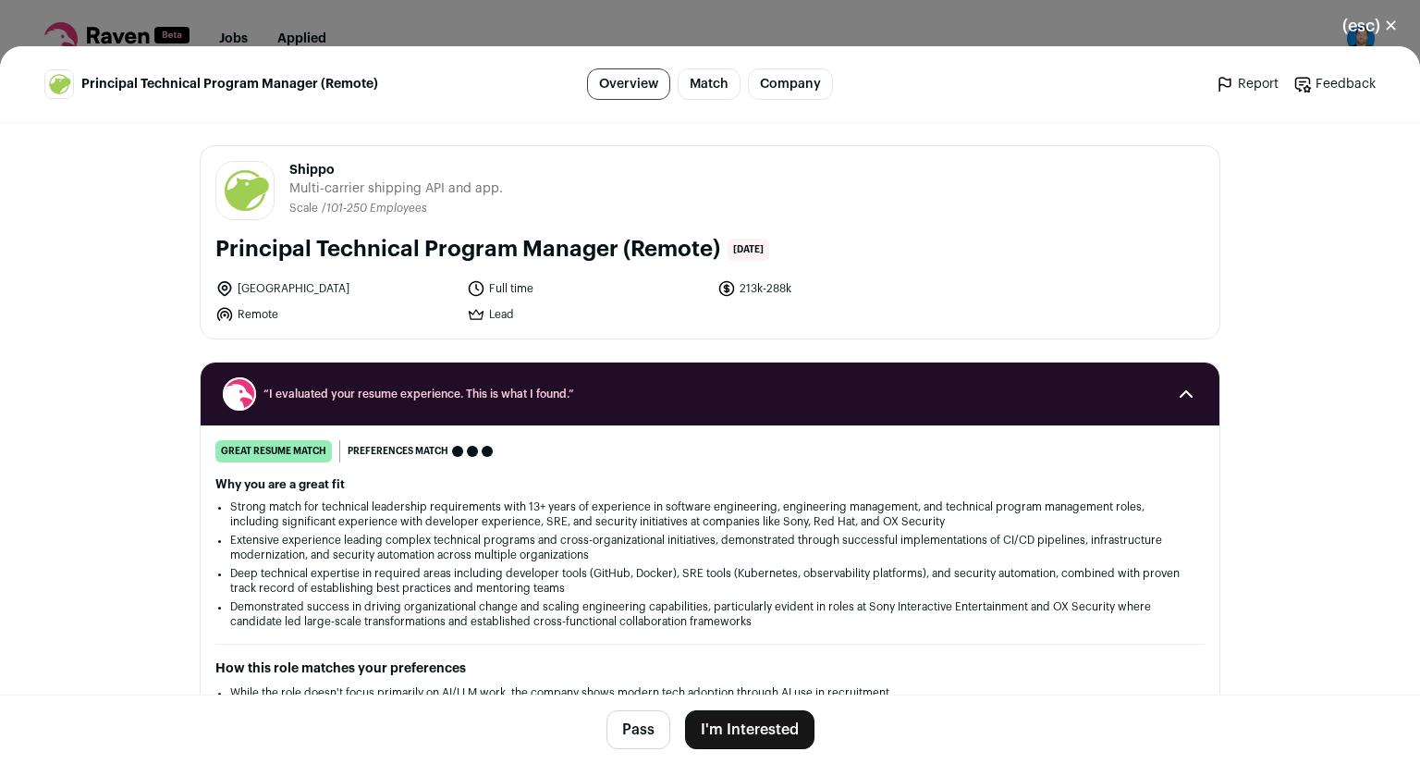
click at [814, 79] on link "Company" at bounding box center [790, 83] width 85 height 31
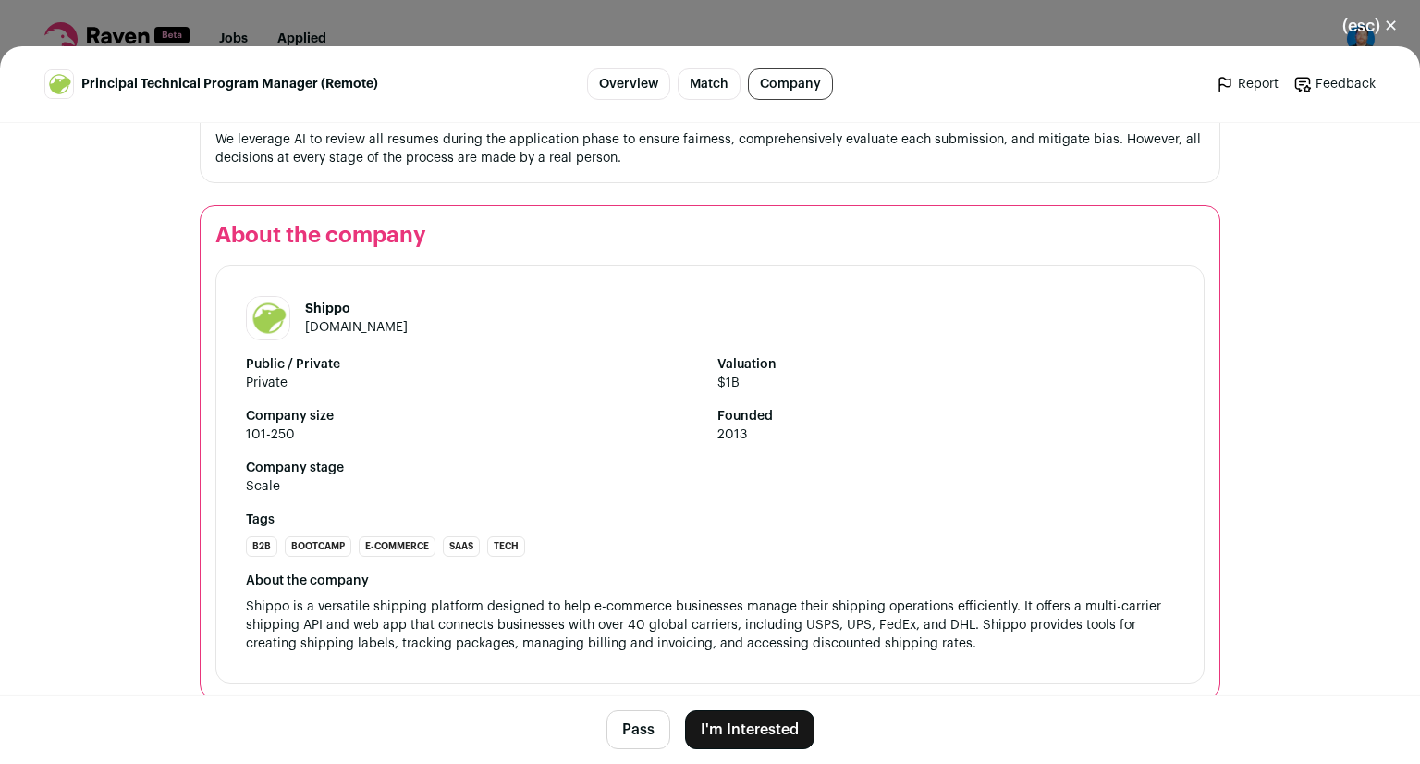
scroll to position [3470, 0]
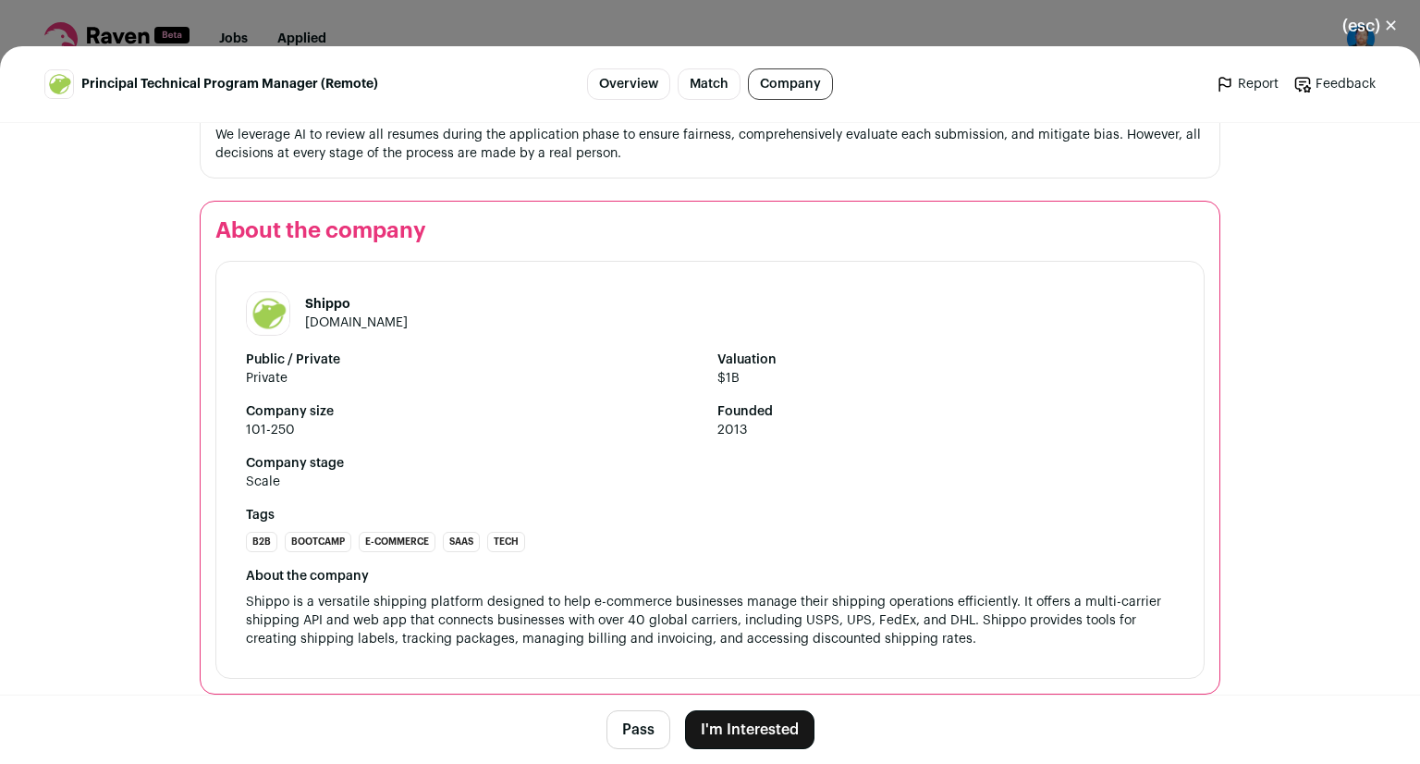
click at [633, 741] on button "Pass" at bounding box center [639, 729] width 64 height 39
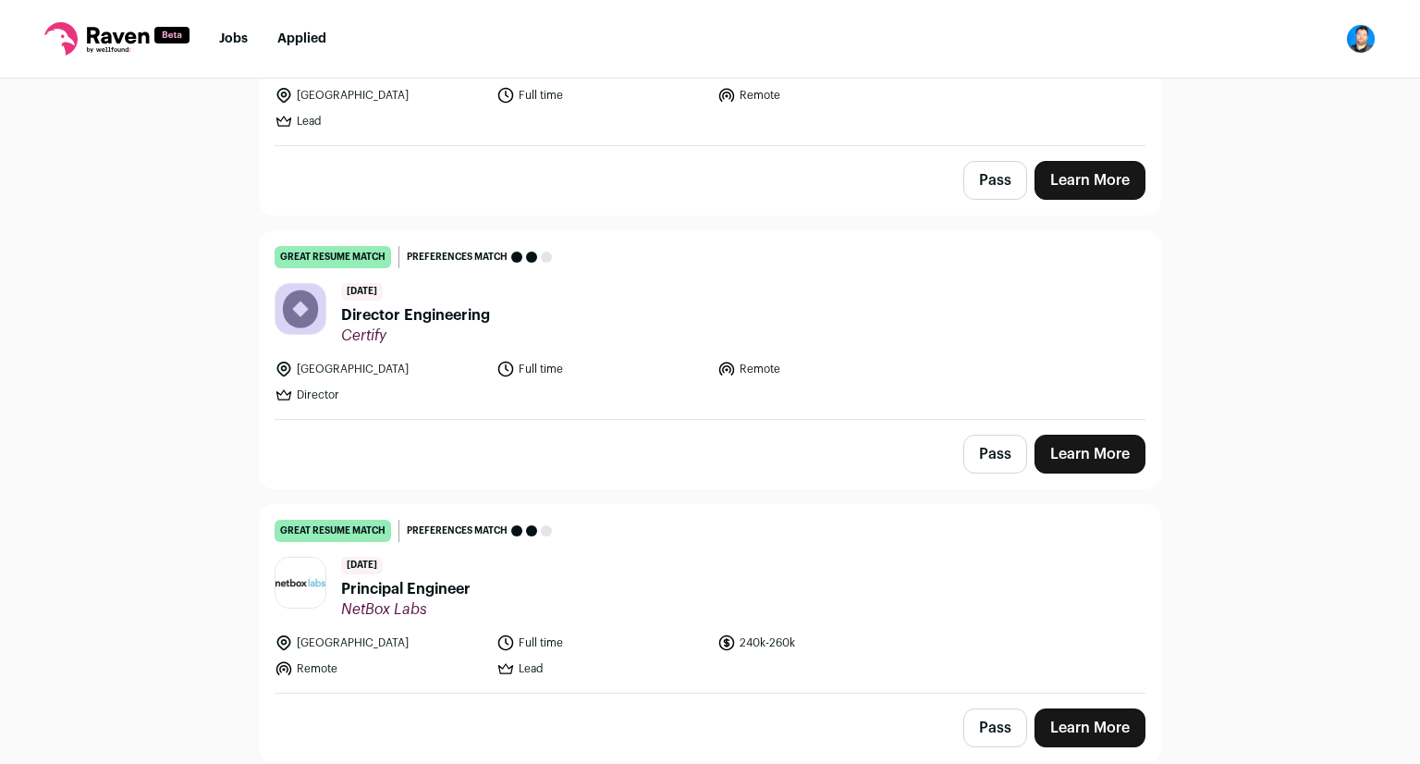
scroll to position [2867, 0]
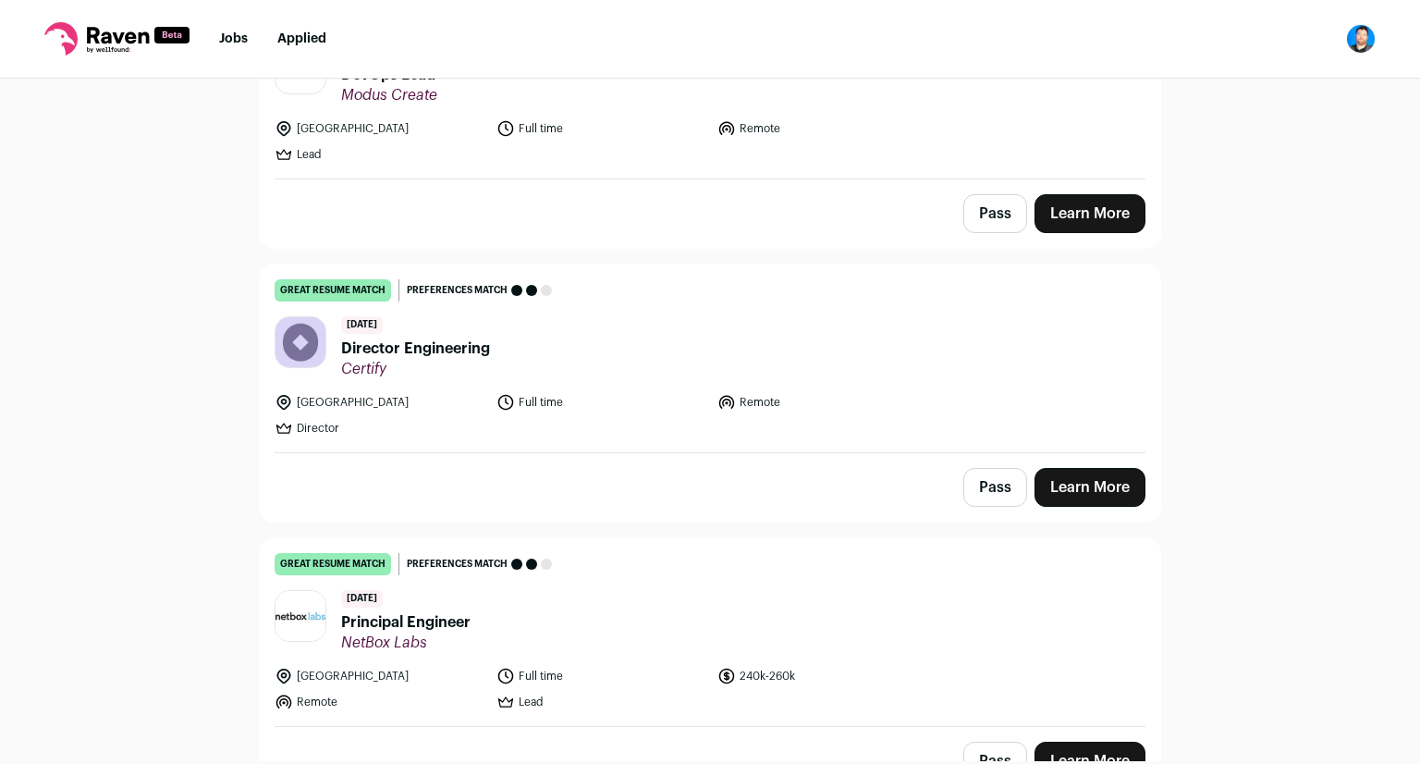
click at [428, 338] on span "Director Engineering" at bounding box center [415, 349] width 149 height 22
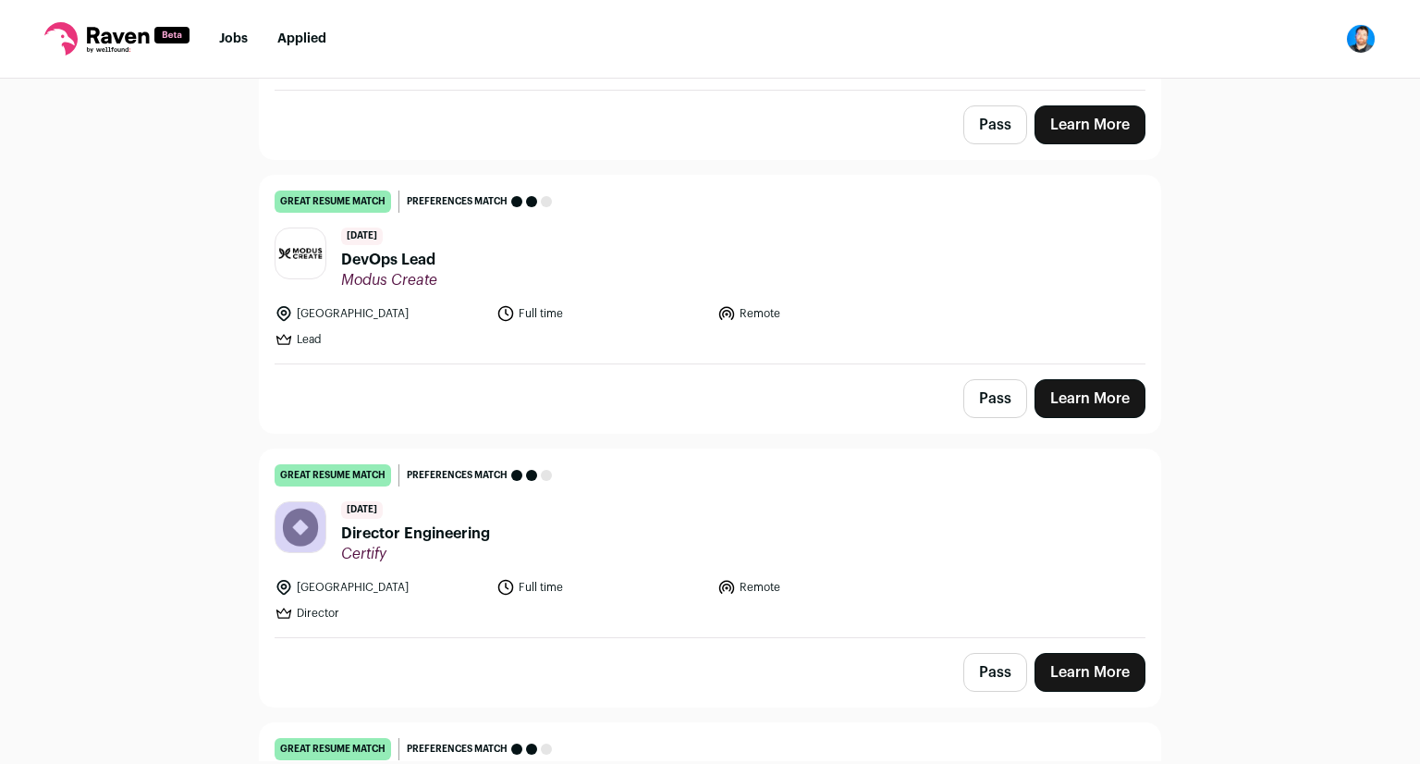
scroll to position [2682, 0]
click at [461, 545] on span "Certify" at bounding box center [415, 554] width 149 height 18
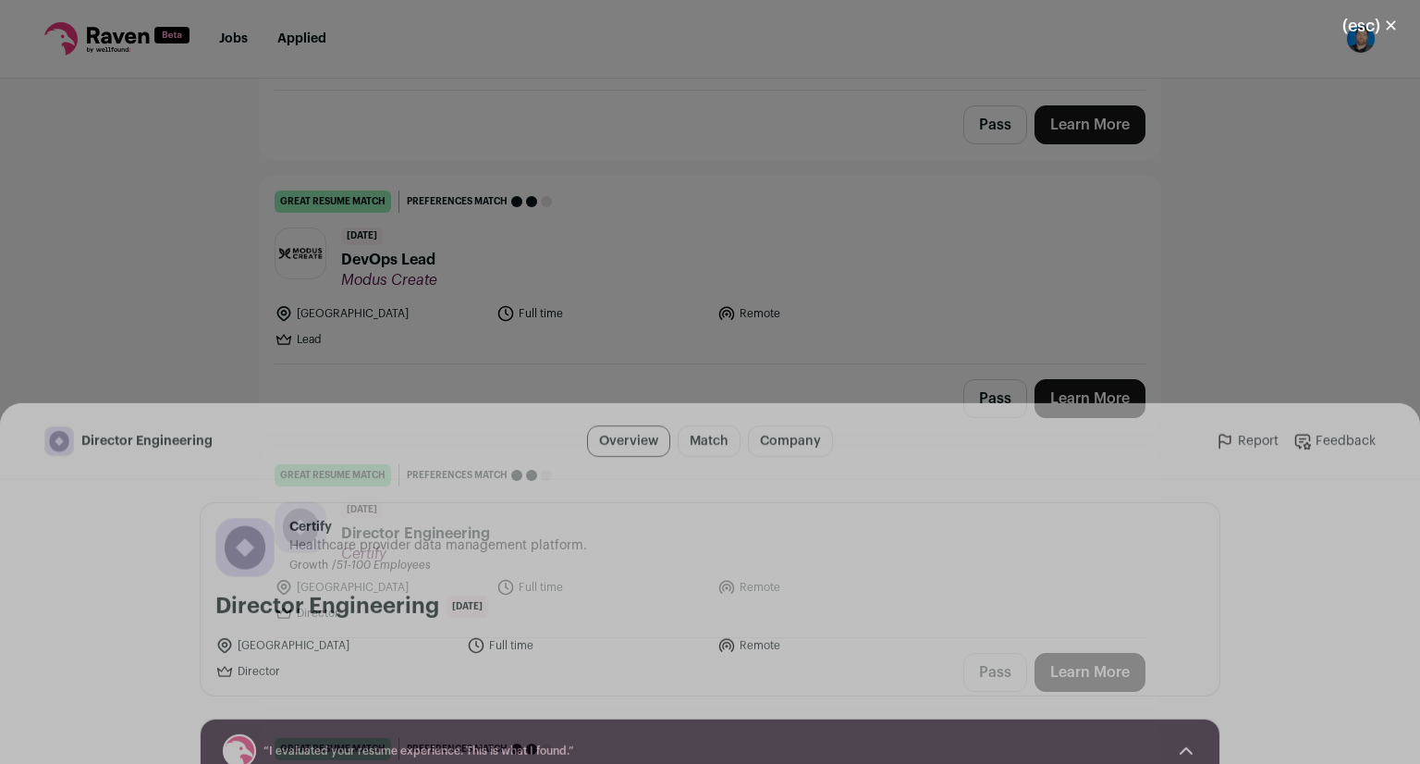
click at [763, 109] on header "Director Engineering Overview Match Company Report Feedback Report Feedback" at bounding box center [710, 84] width 1420 height 77
click at [787, 81] on link "Company" at bounding box center [790, 83] width 85 height 31
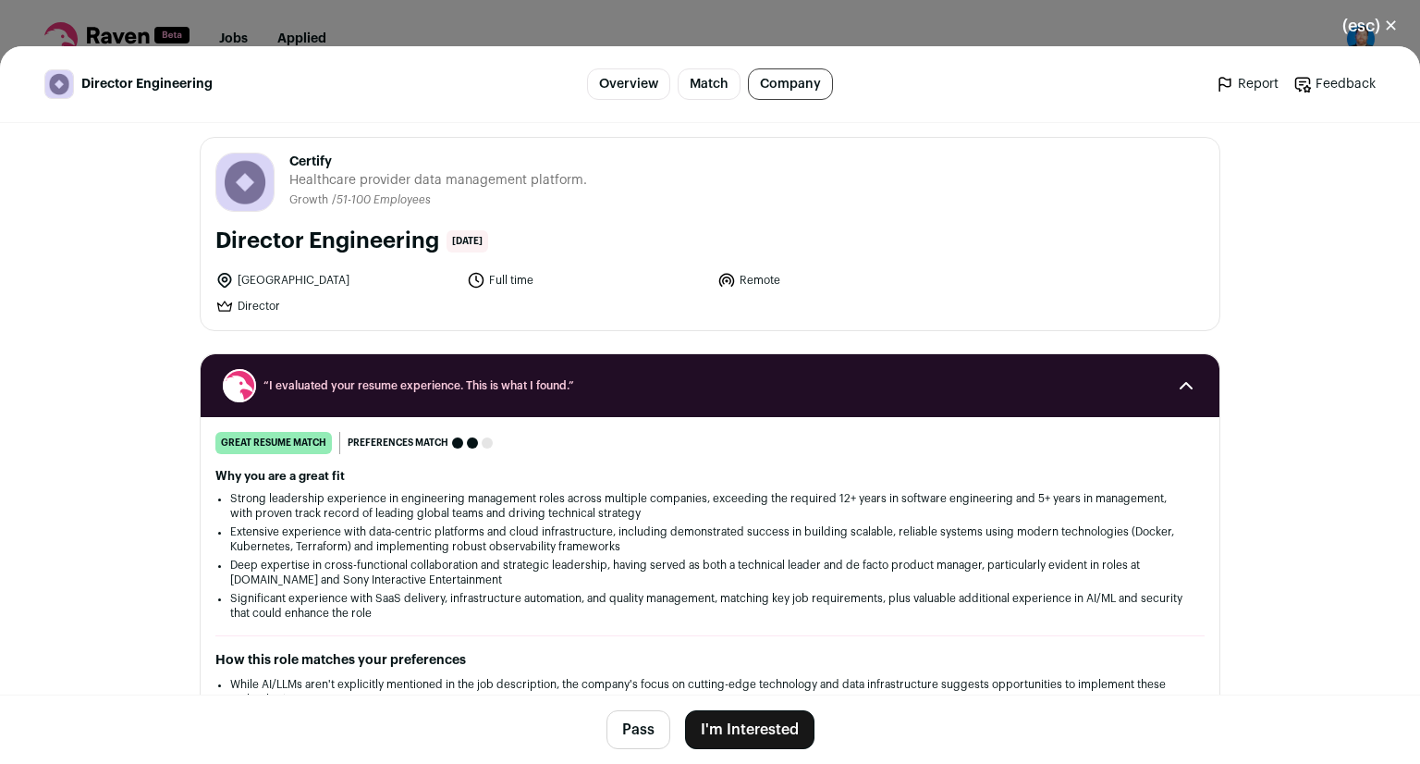
scroll to position [0, 0]
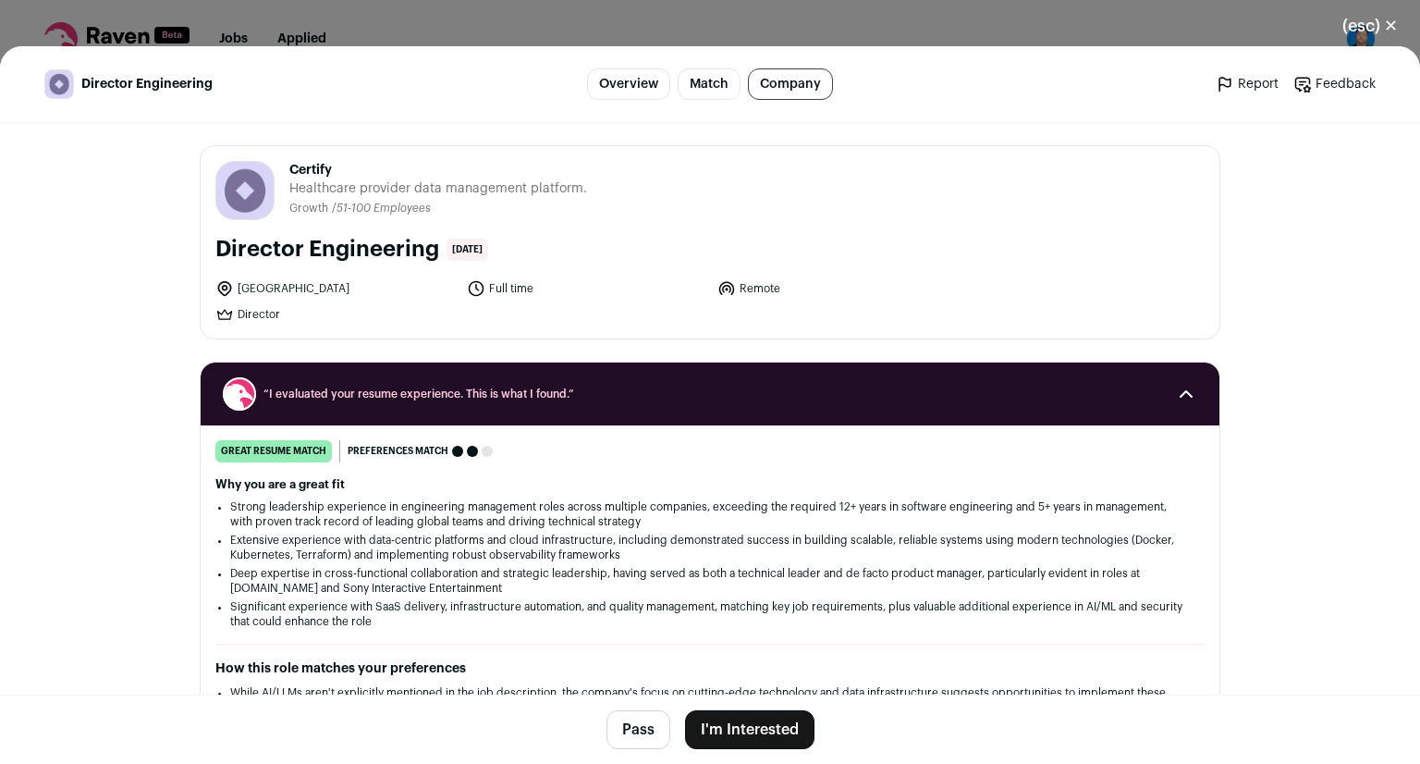
click at [1383, 19] on button "(esc) ✕" at bounding box center [1371, 26] width 100 height 41
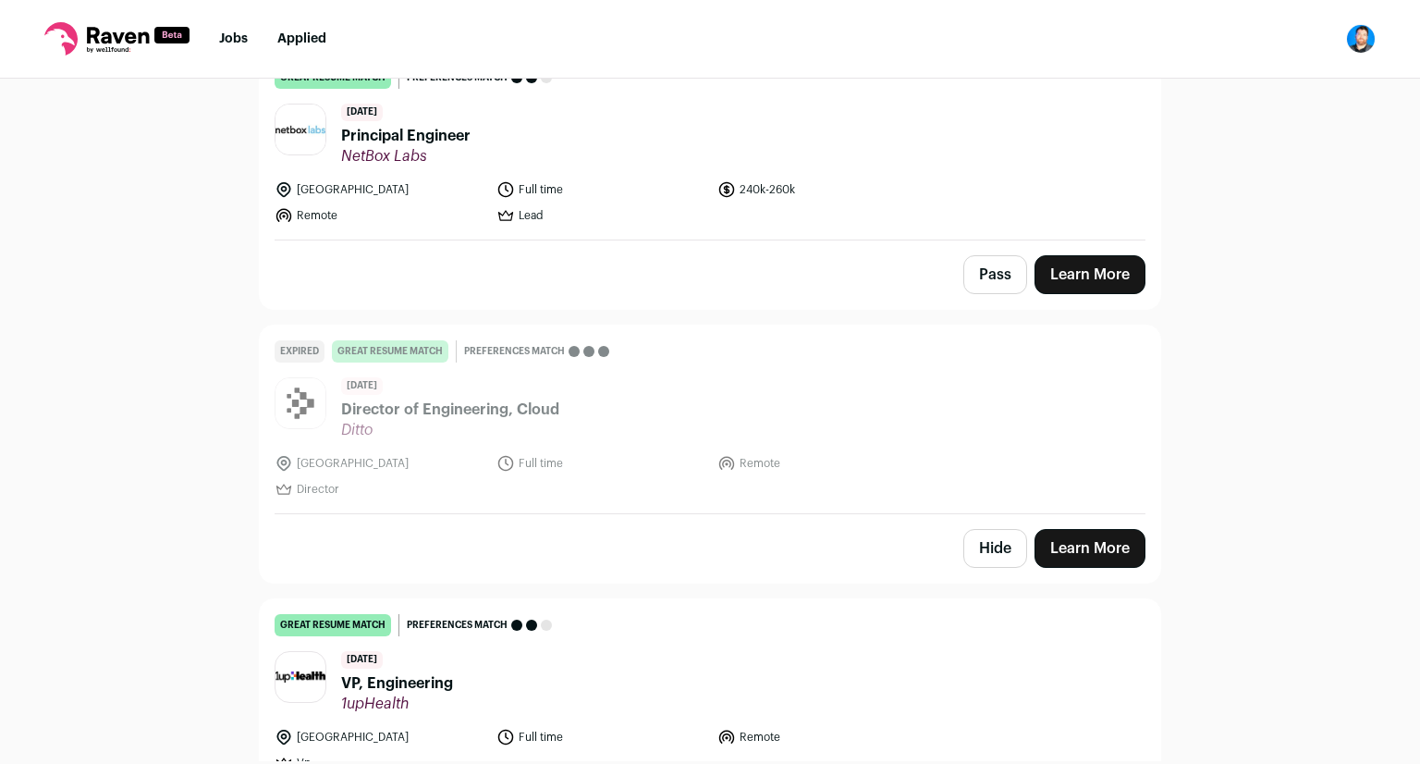
scroll to position [3354, 0]
click at [633, 650] on header "14 days ago VP, Engineering 1upHealth" at bounding box center [710, 681] width 871 height 62
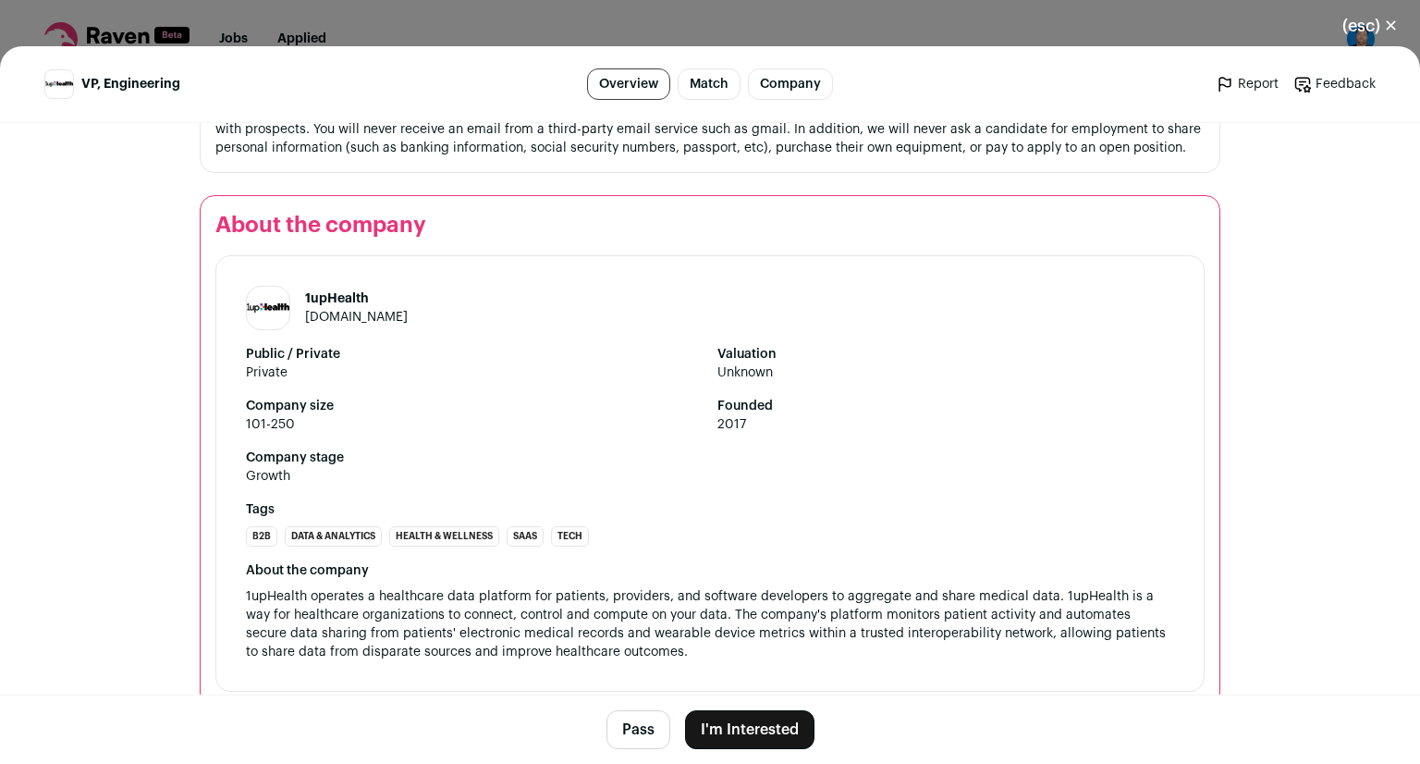
scroll to position [2346, 0]
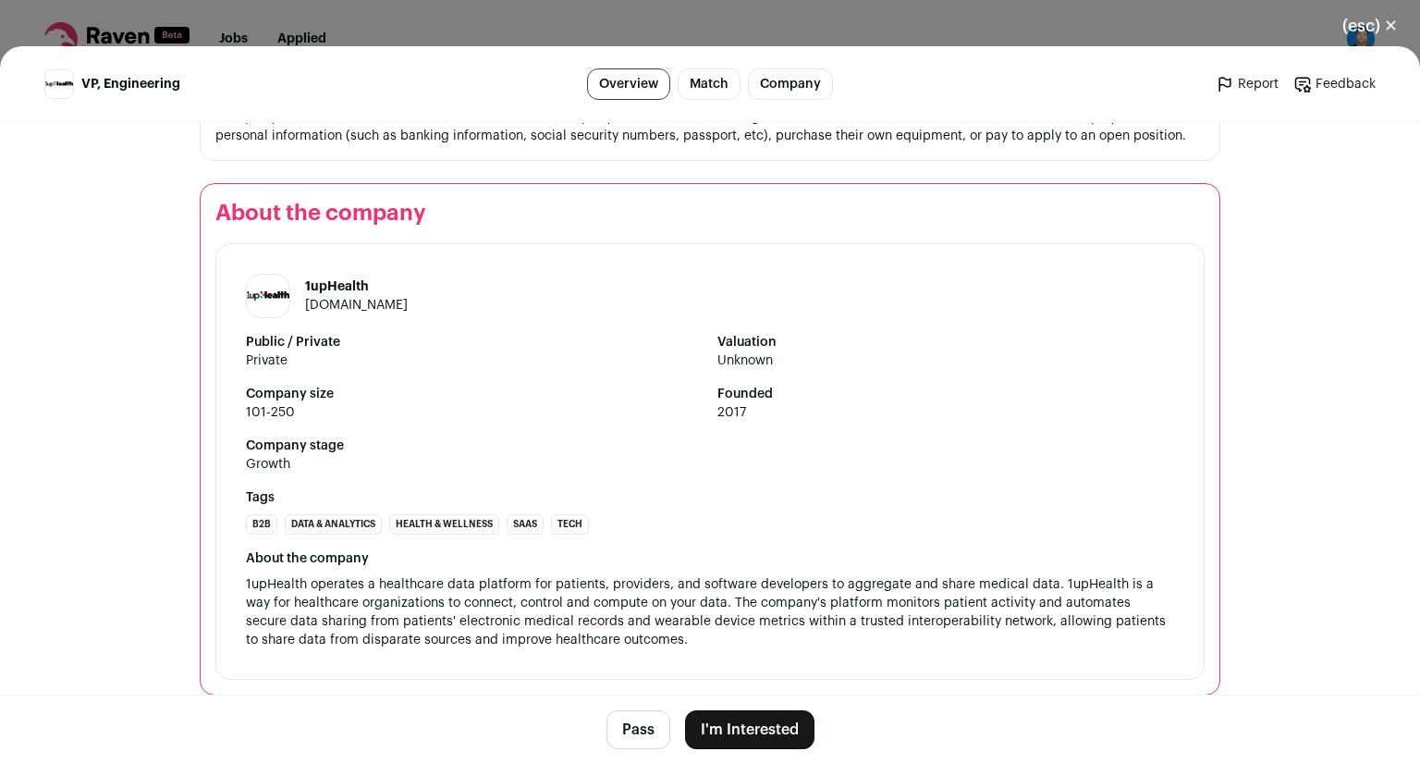
click at [1383, 29] on button "(esc) ✕" at bounding box center [1371, 26] width 100 height 41
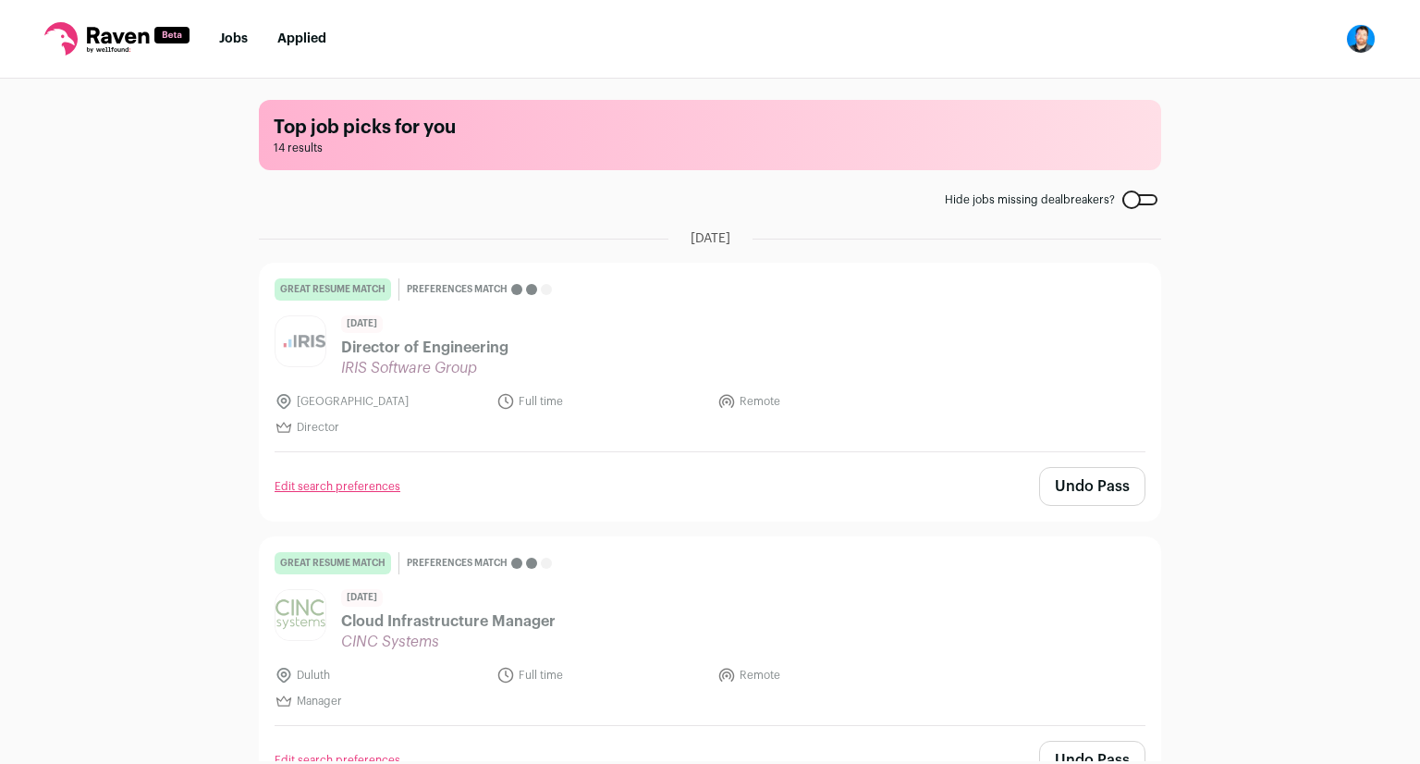
scroll to position [0, 0]
click at [198, 38] on nav "Jobs Applied Settings Notifications Preferences Resume FAQs Logout" at bounding box center [710, 39] width 1420 height 79
click at [232, 38] on link "Jobs" at bounding box center [233, 38] width 29 height 13
click at [129, 52] on icon at bounding box center [116, 38] width 145 height 33
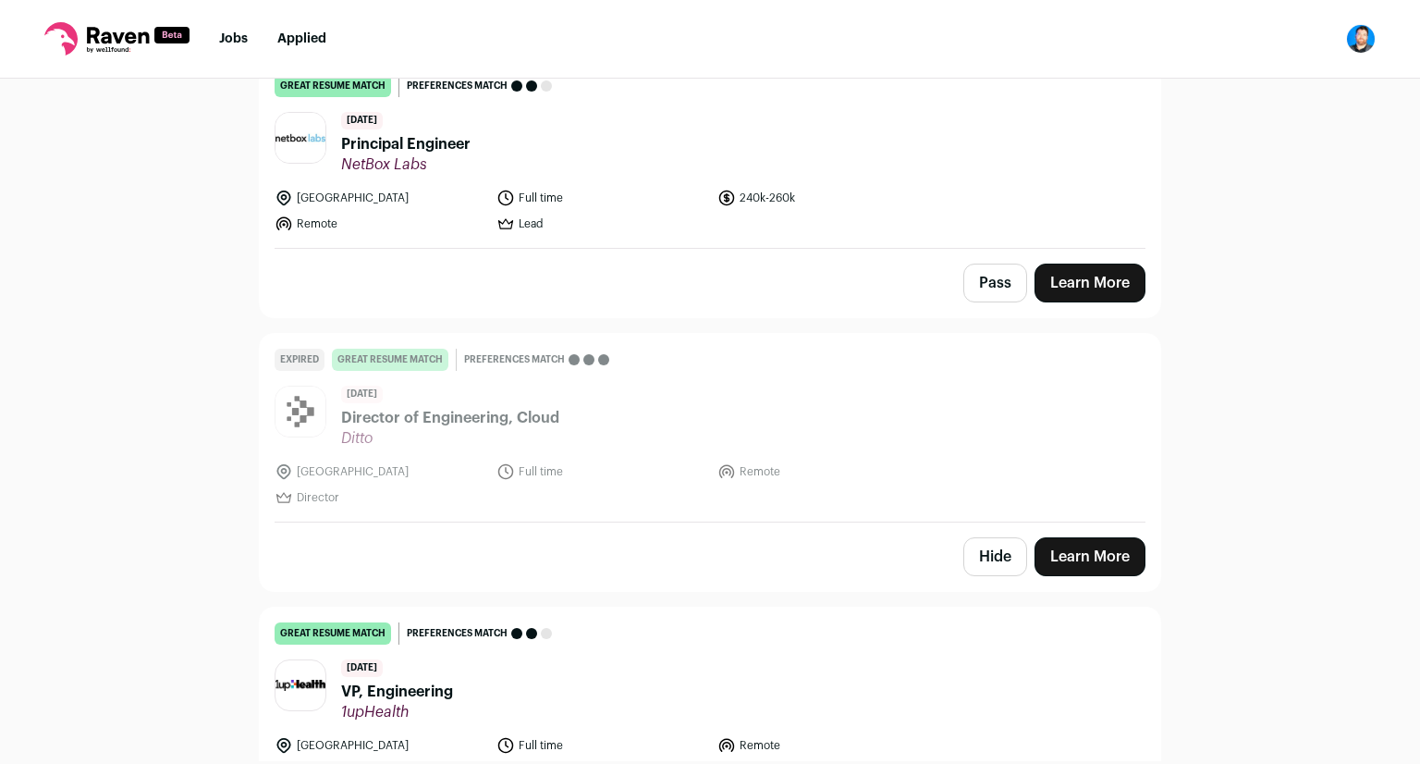
scroll to position [3354, 0]
